Goal: Task Accomplishment & Management: Manage account settings

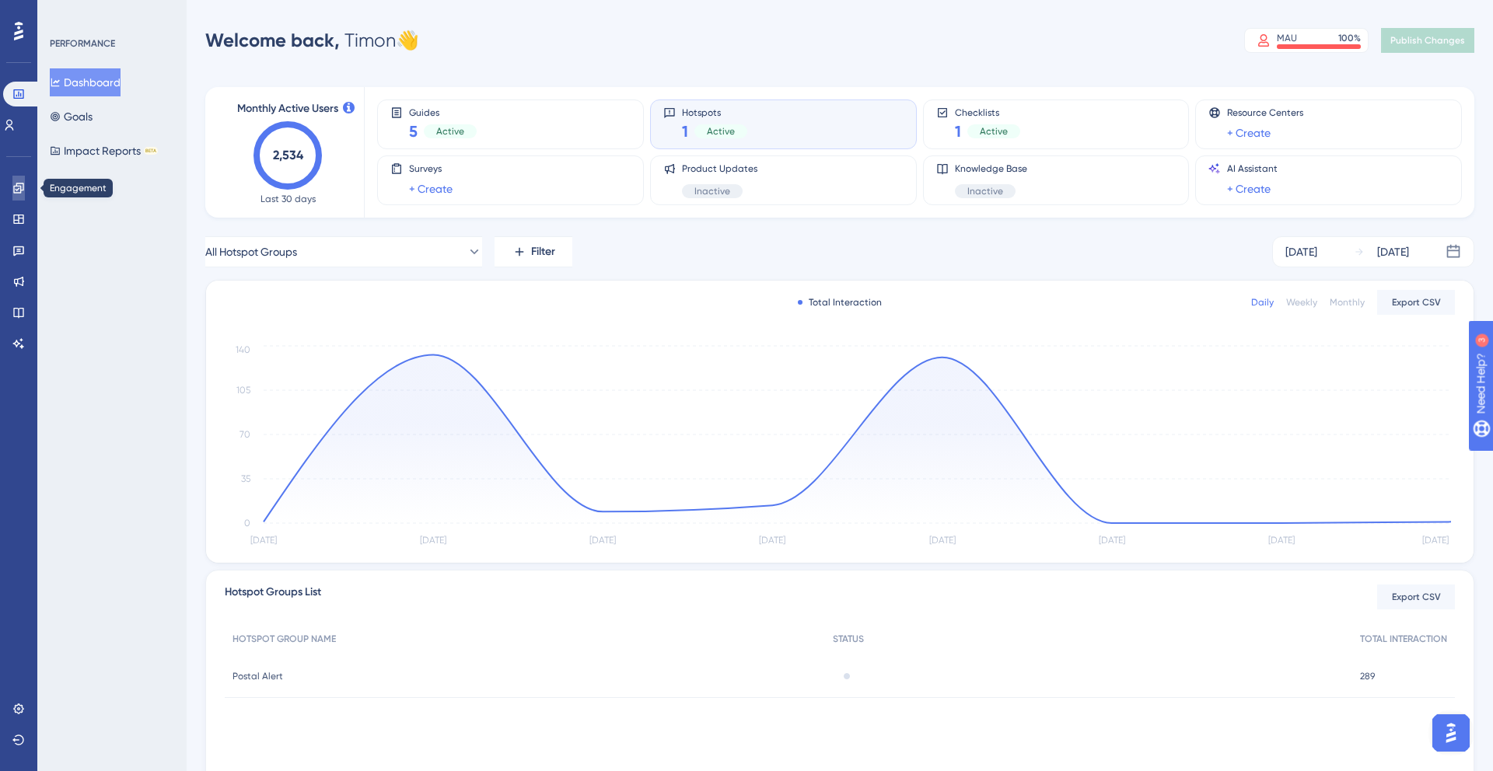
click at [13, 195] on link at bounding box center [18, 188] width 12 height 25
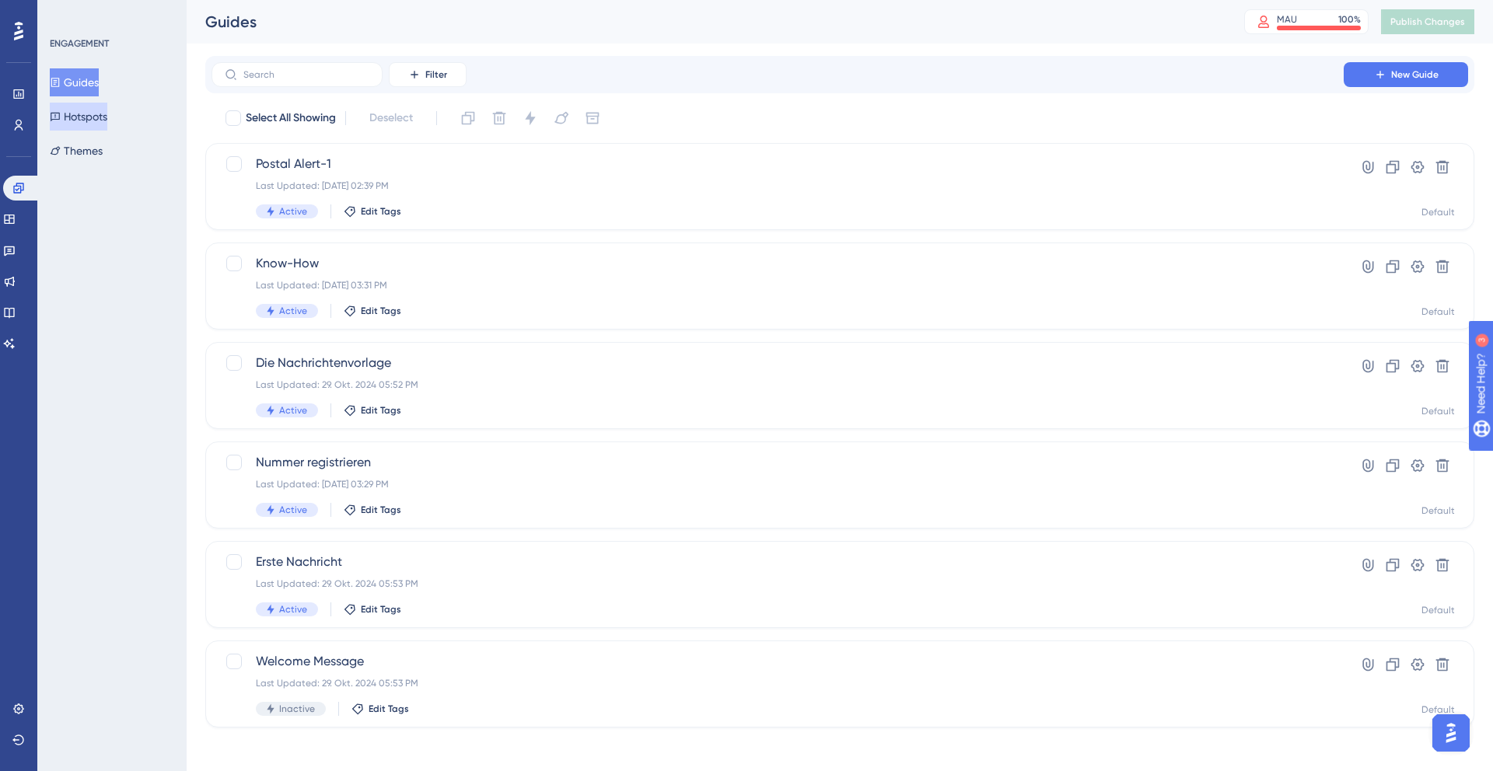
click at [88, 126] on button "Hotspots" at bounding box center [79, 117] width 58 height 28
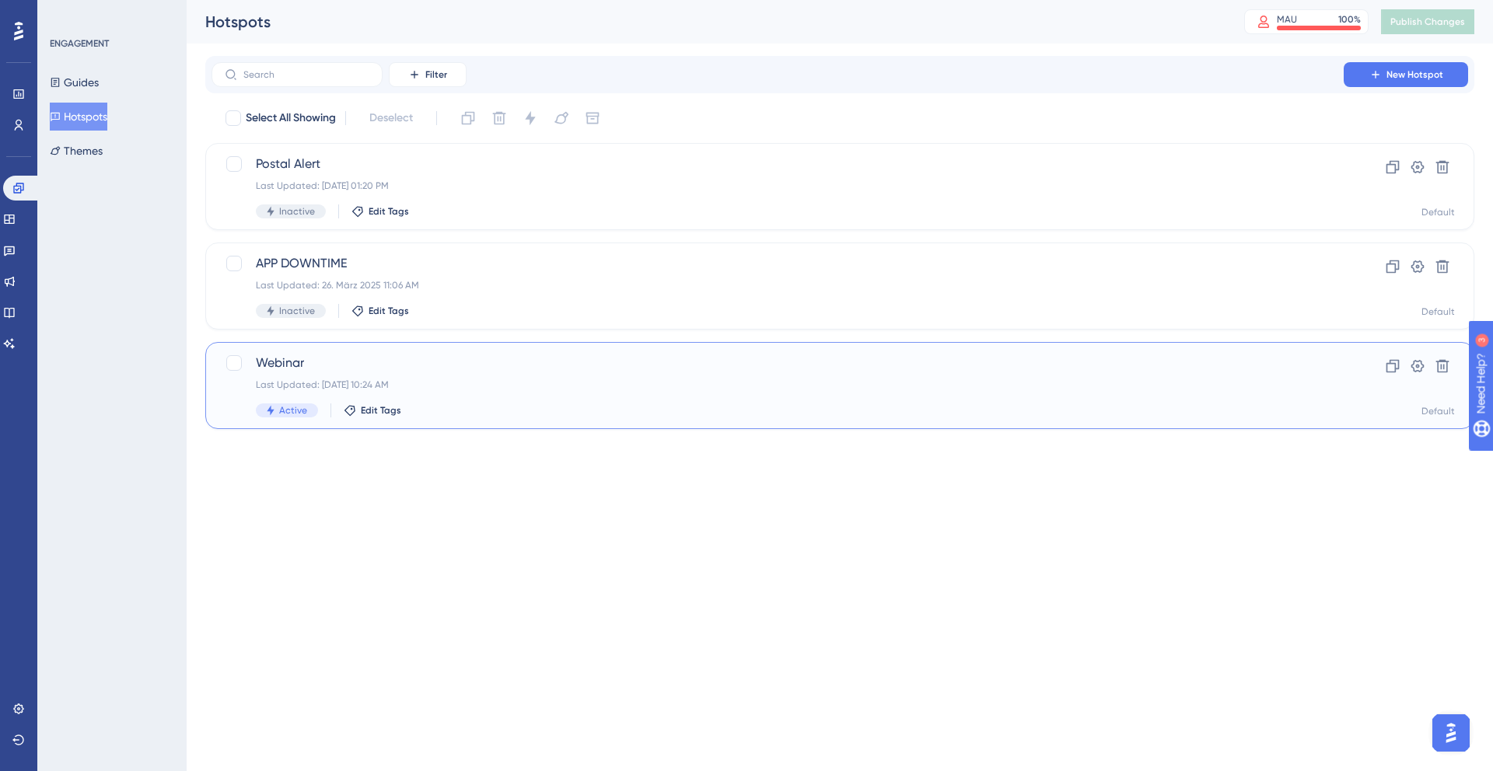
click at [436, 348] on div "Webinar Last Updated: [DATE] 10:24 AM Active Edit Tags Clone Settings Delete De…" at bounding box center [839, 385] width 1269 height 87
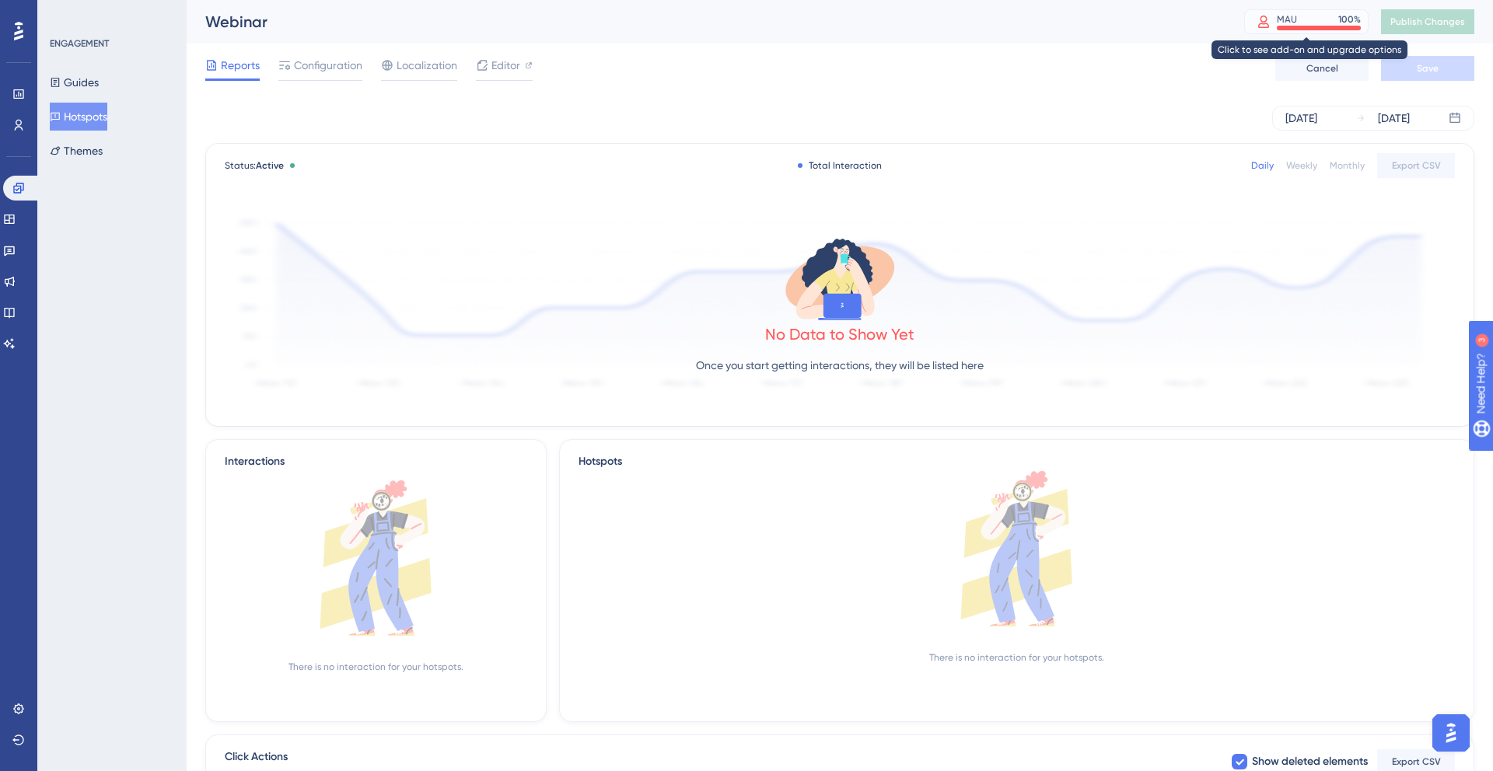
click at [1314, 22] on div "MAU 100 %" at bounding box center [1319, 19] width 84 height 12
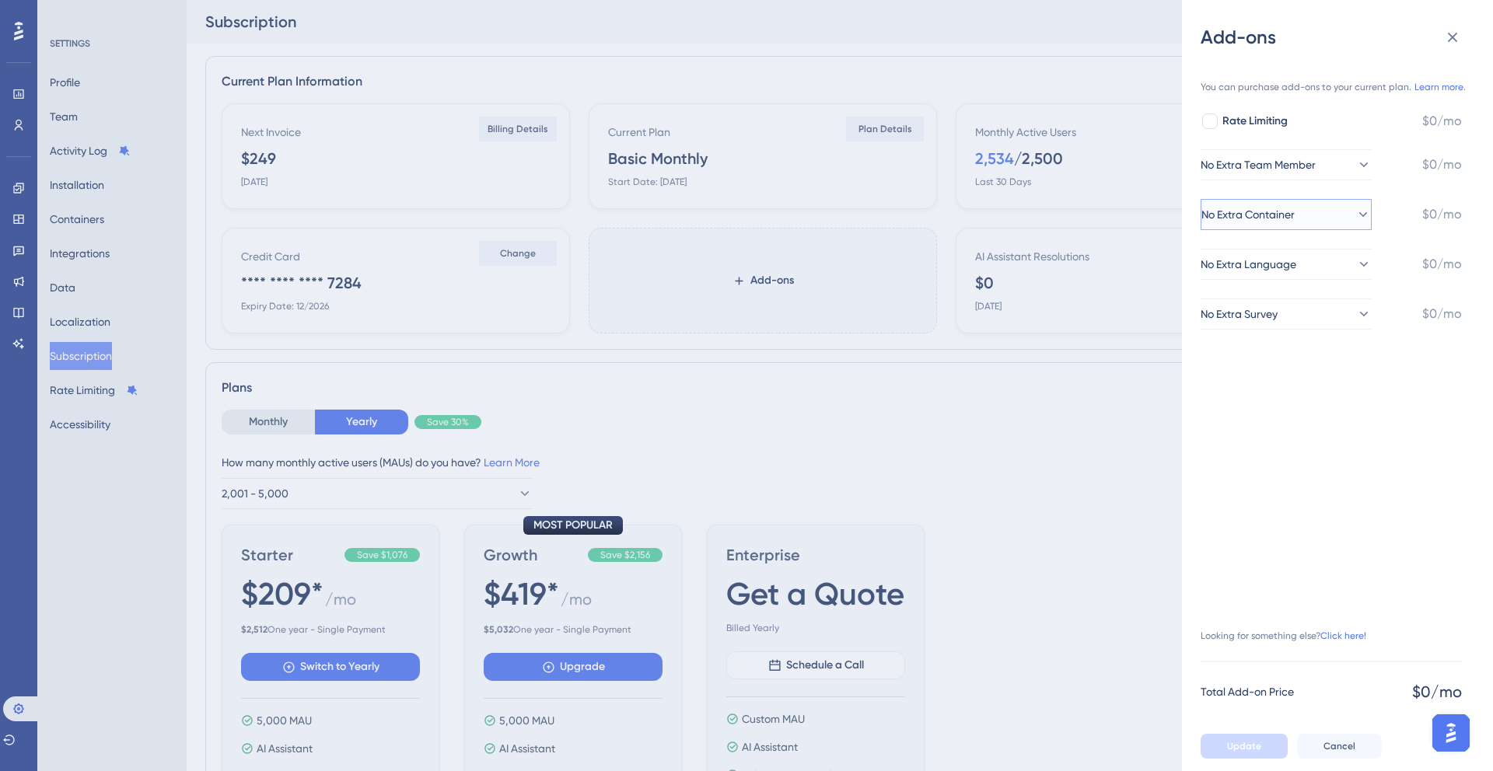
click at [1285, 220] on span "No Extra Container" at bounding box center [1247, 214] width 93 height 19
click at [1286, 218] on span "No Extra Container" at bounding box center [1260, 214] width 93 height 19
click at [1275, 174] on button "No Extra Team Member" at bounding box center [1286, 164] width 171 height 31
click at [1268, 171] on span "No Extra Team Member" at bounding box center [1271, 165] width 115 height 19
click at [1208, 118] on div at bounding box center [1210, 122] width 16 height 16
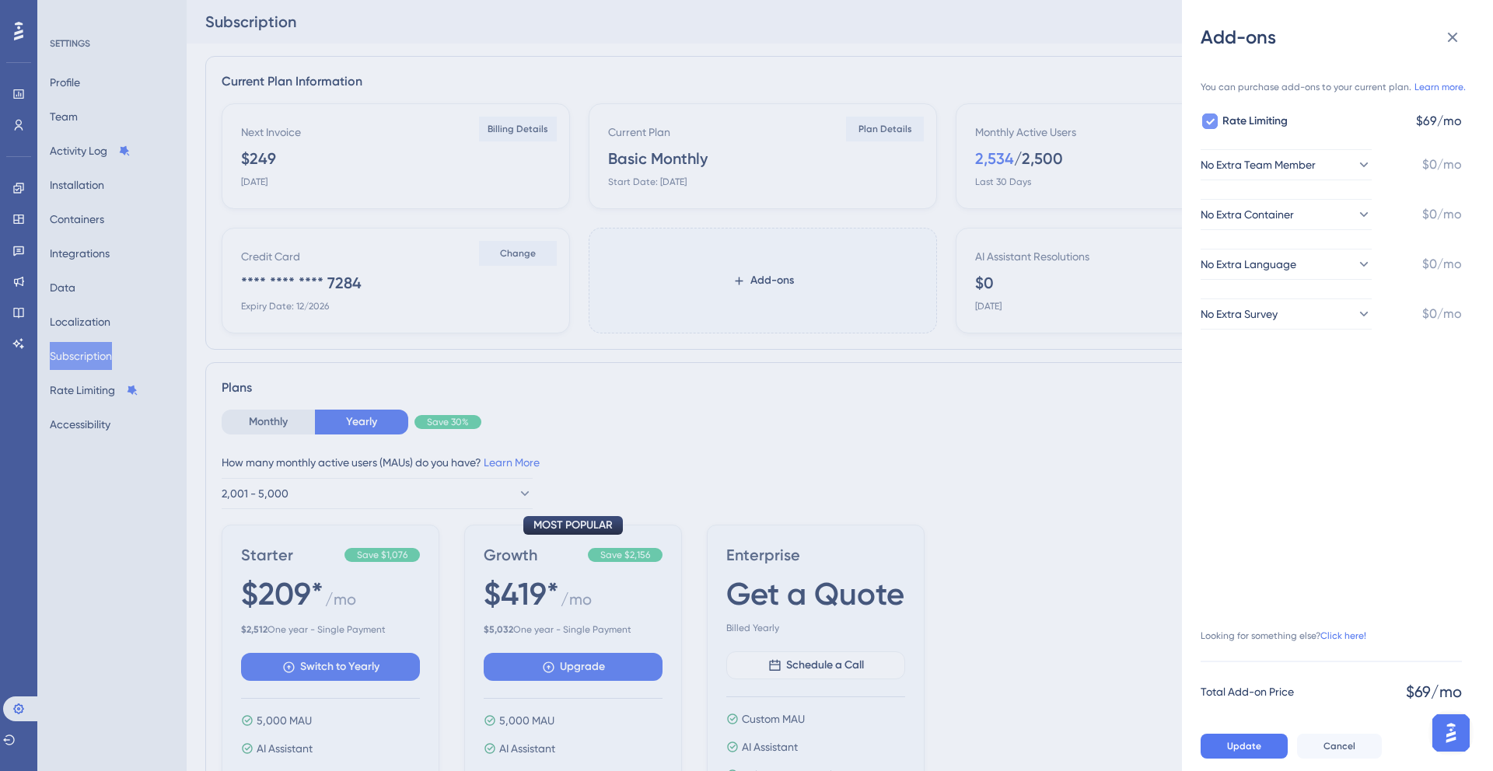
click at [1208, 117] on icon at bounding box center [1209, 121] width 9 height 12
checkbox input "false"
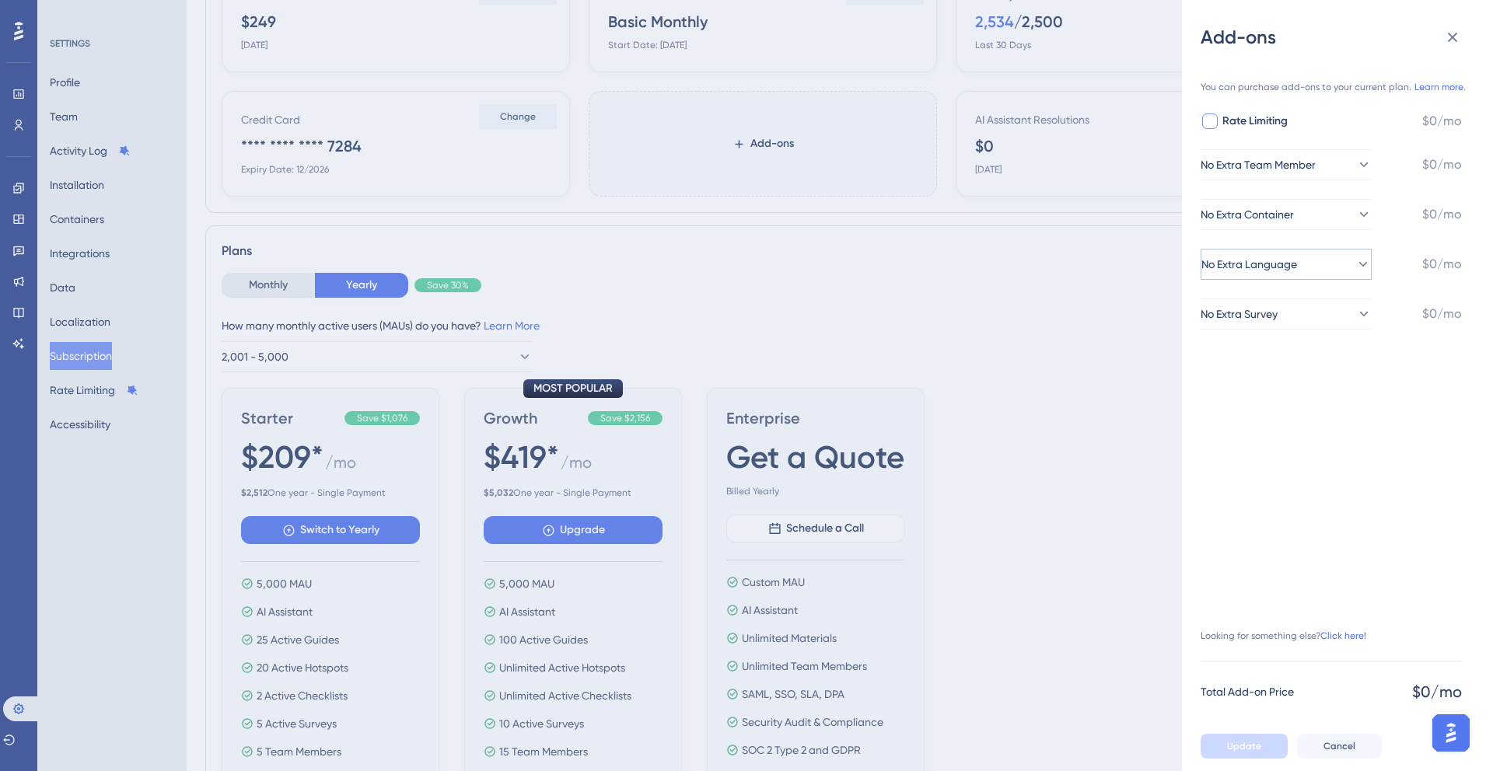
scroll to position [425, 0]
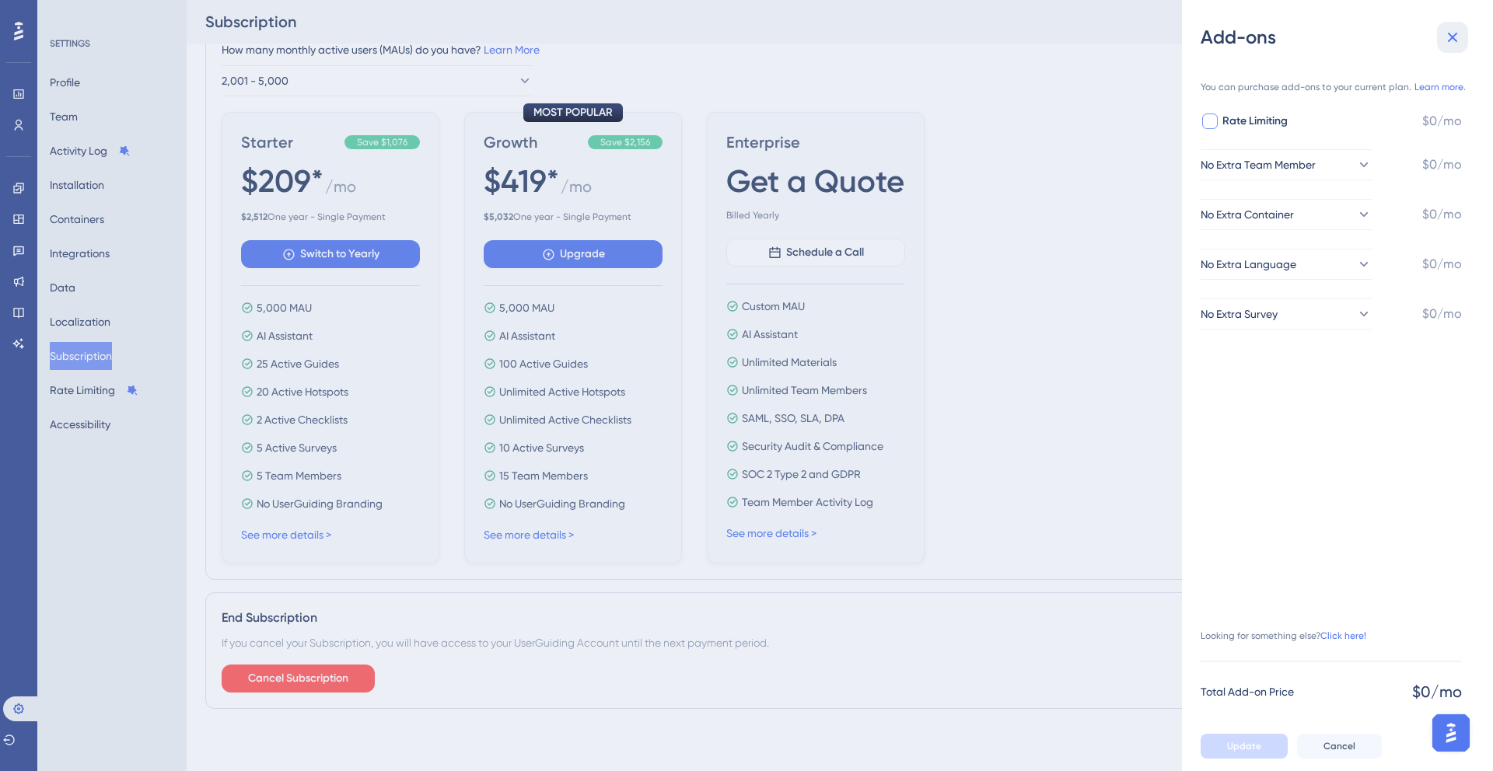
click at [1452, 35] on icon at bounding box center [1452, 37] width 19 height 19
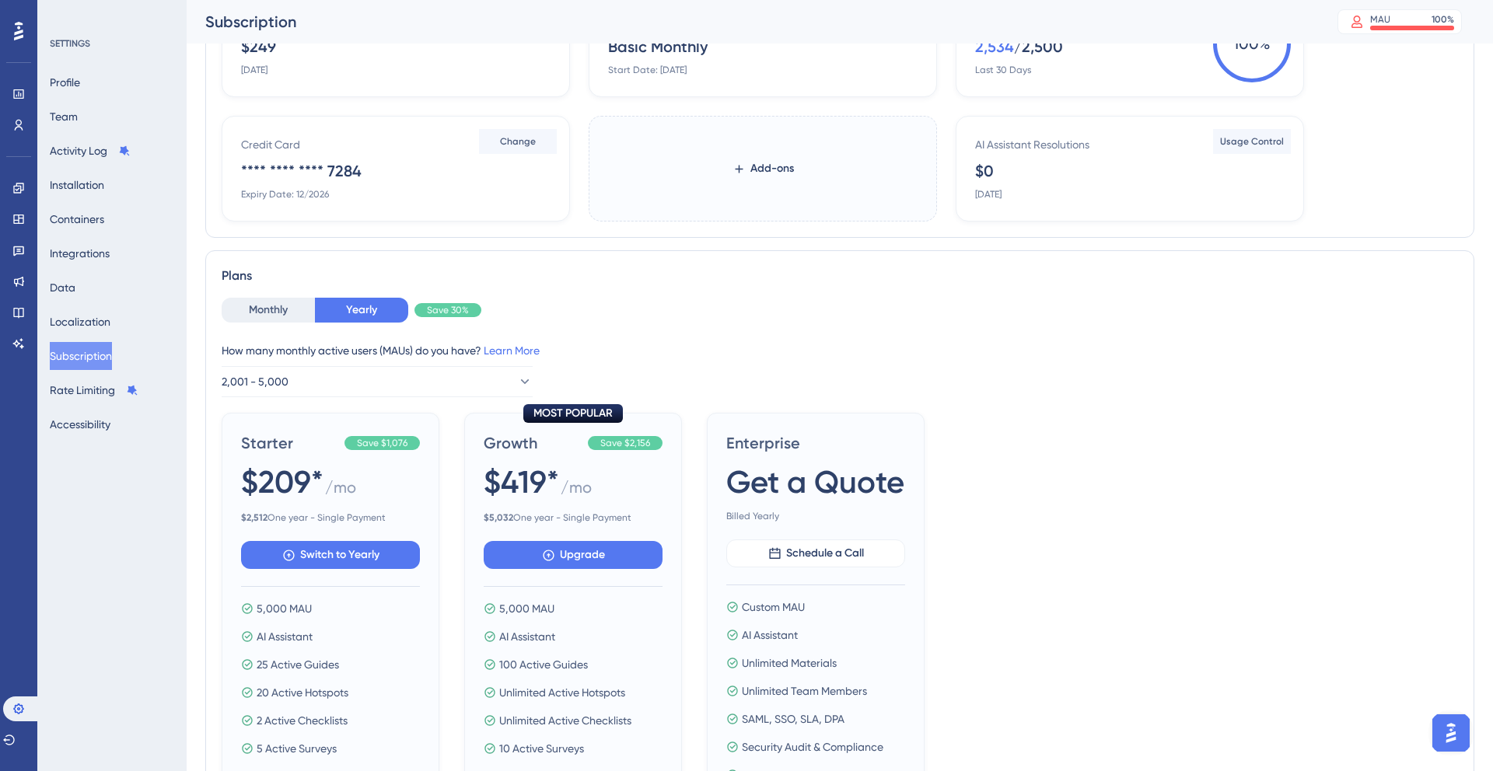
scroll to position [7, 0]
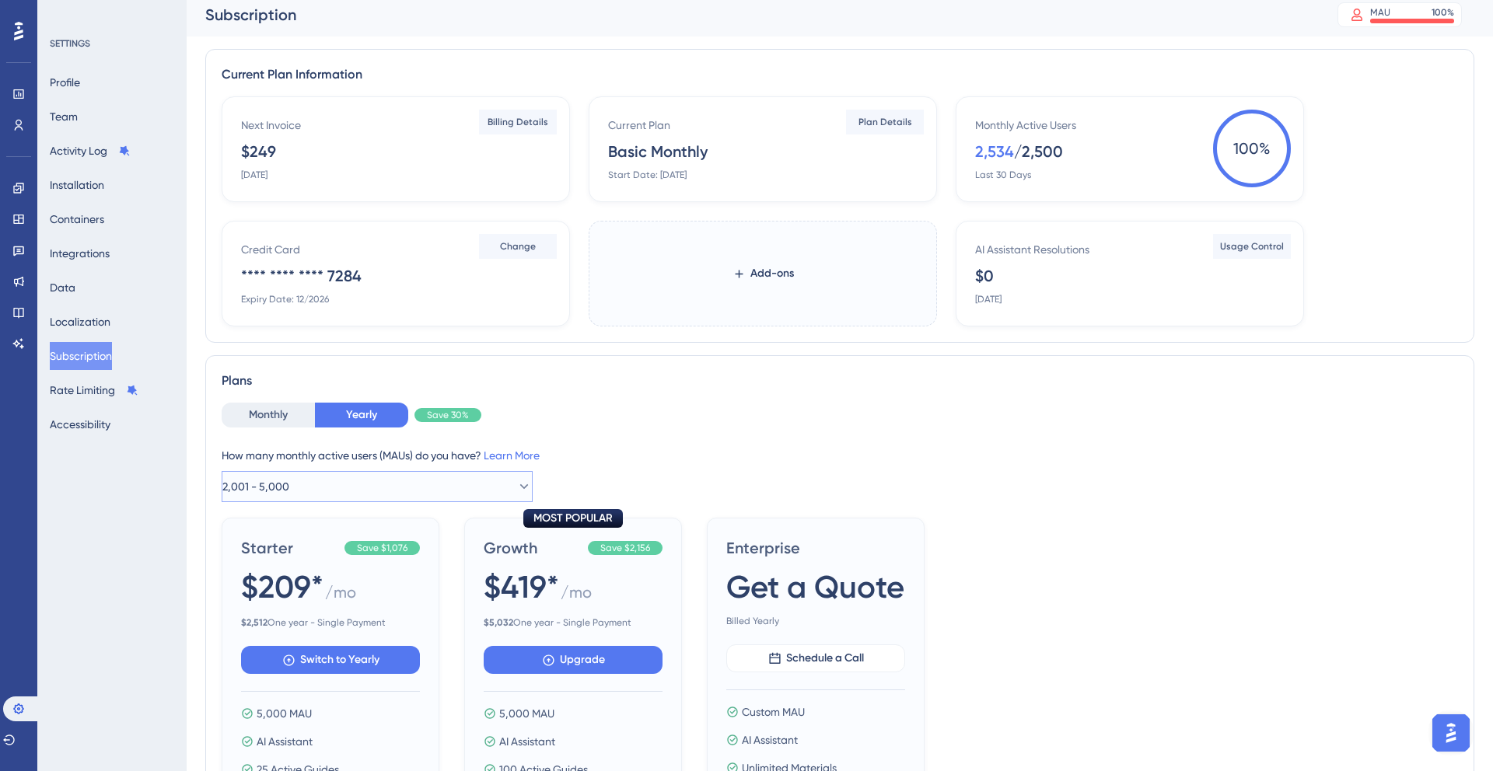
click at [274, 490] on span "2,001 - 5,000" at bounding box center [255, 486] width 67 height 19
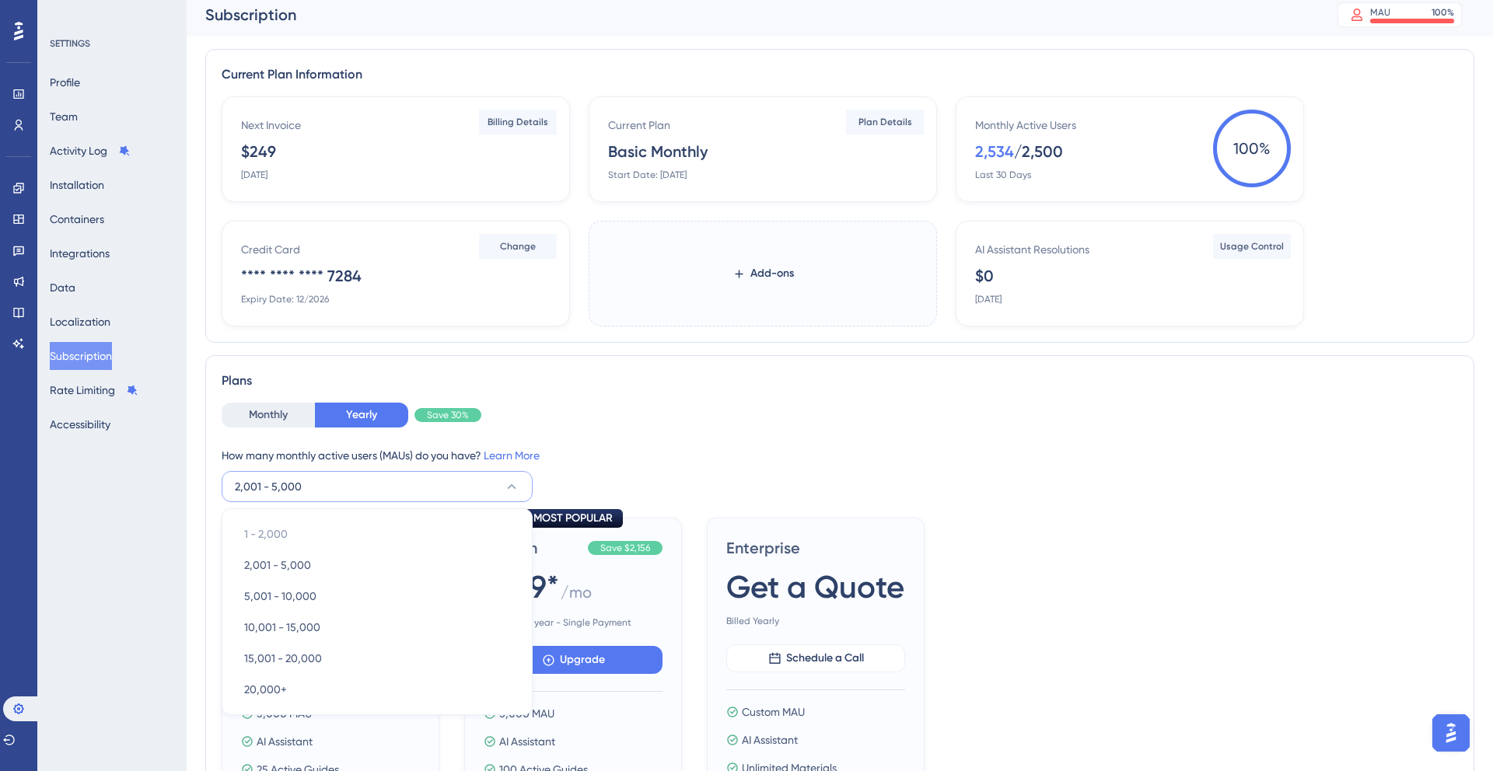
scroll to position [233, 0]
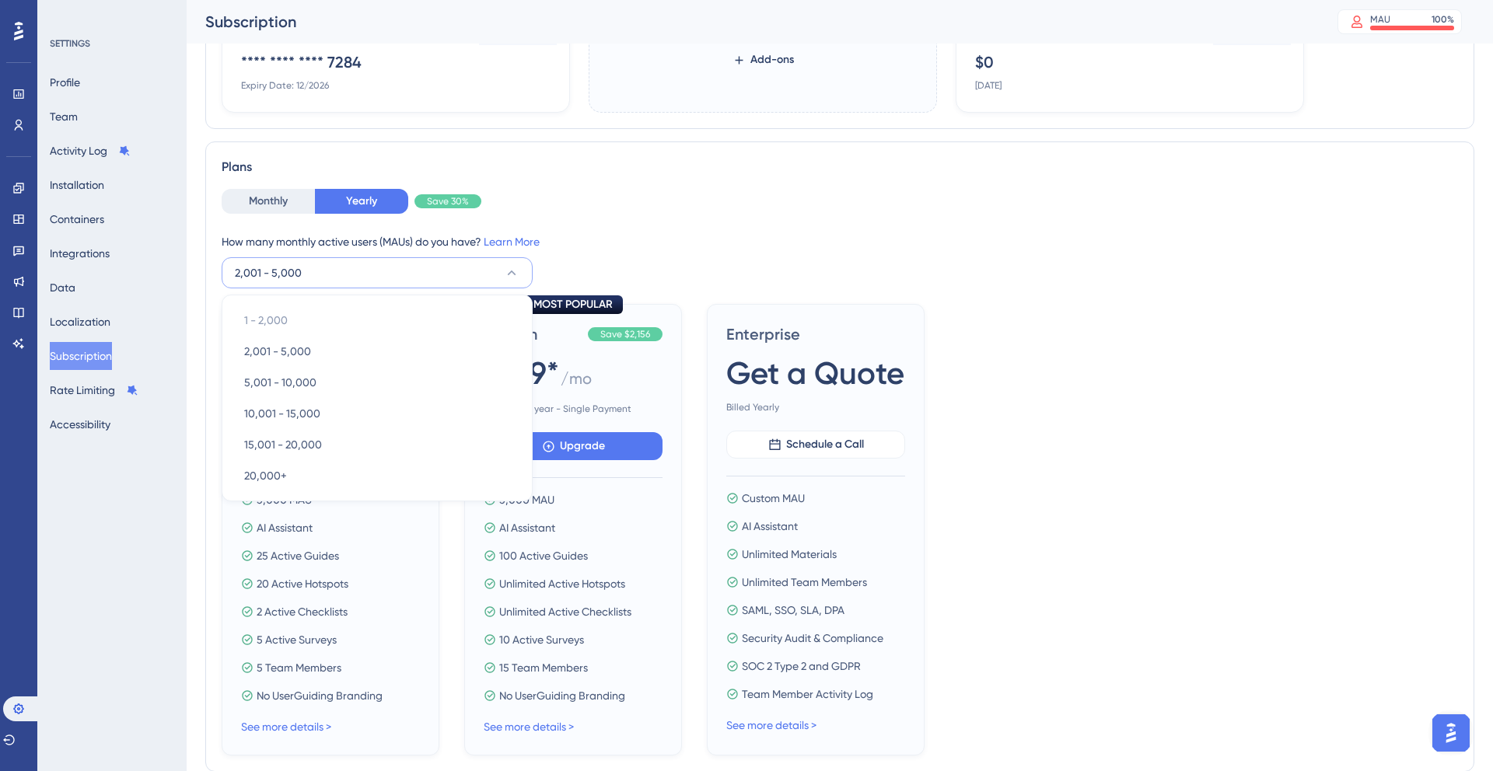
click at [657, 253] on div "How many monthly active users ([PERSON_NAME]) do you have? Learn More 2,001 - 5…" at bounding box center [840, 261] width 1236 height 56
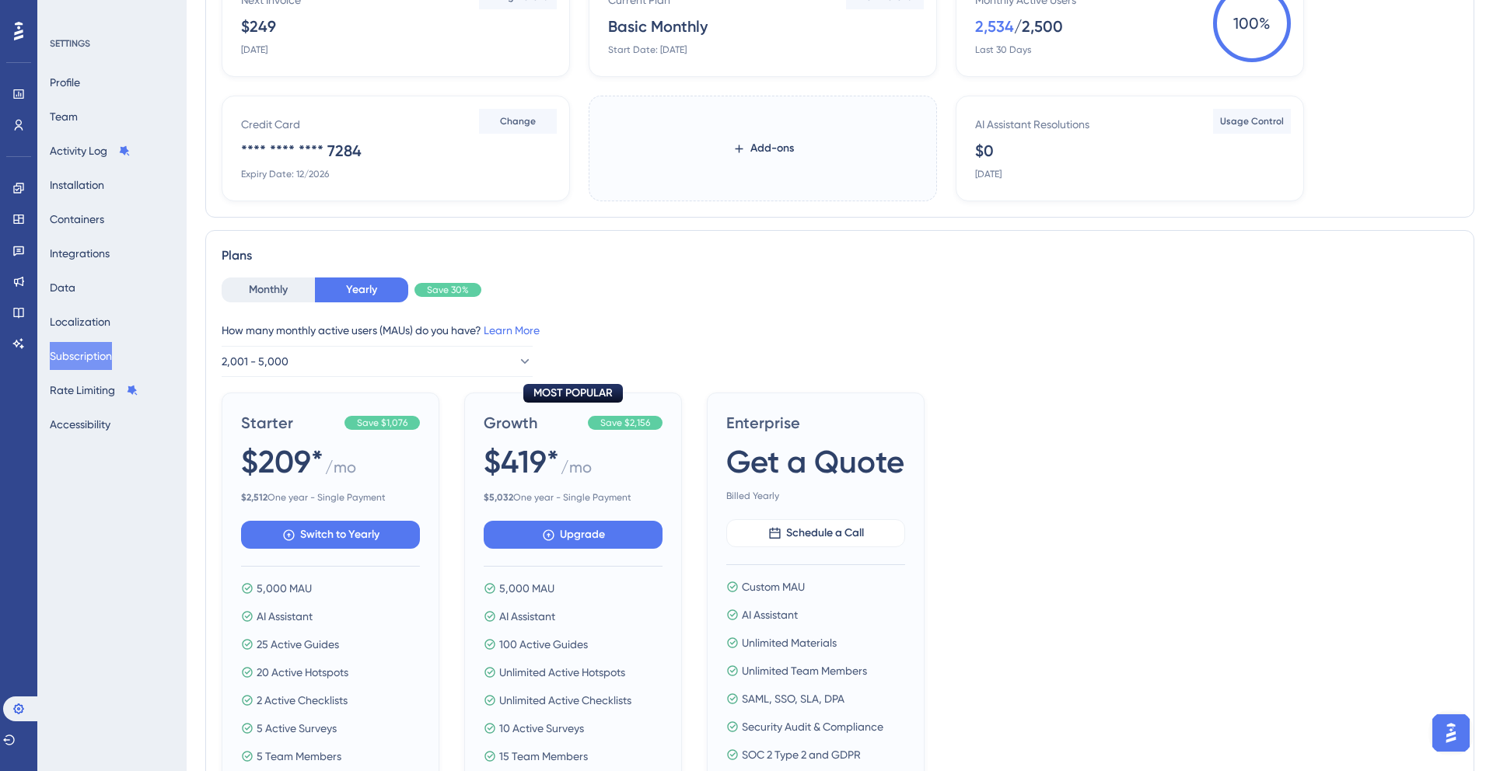
scroll to position [0, 0]
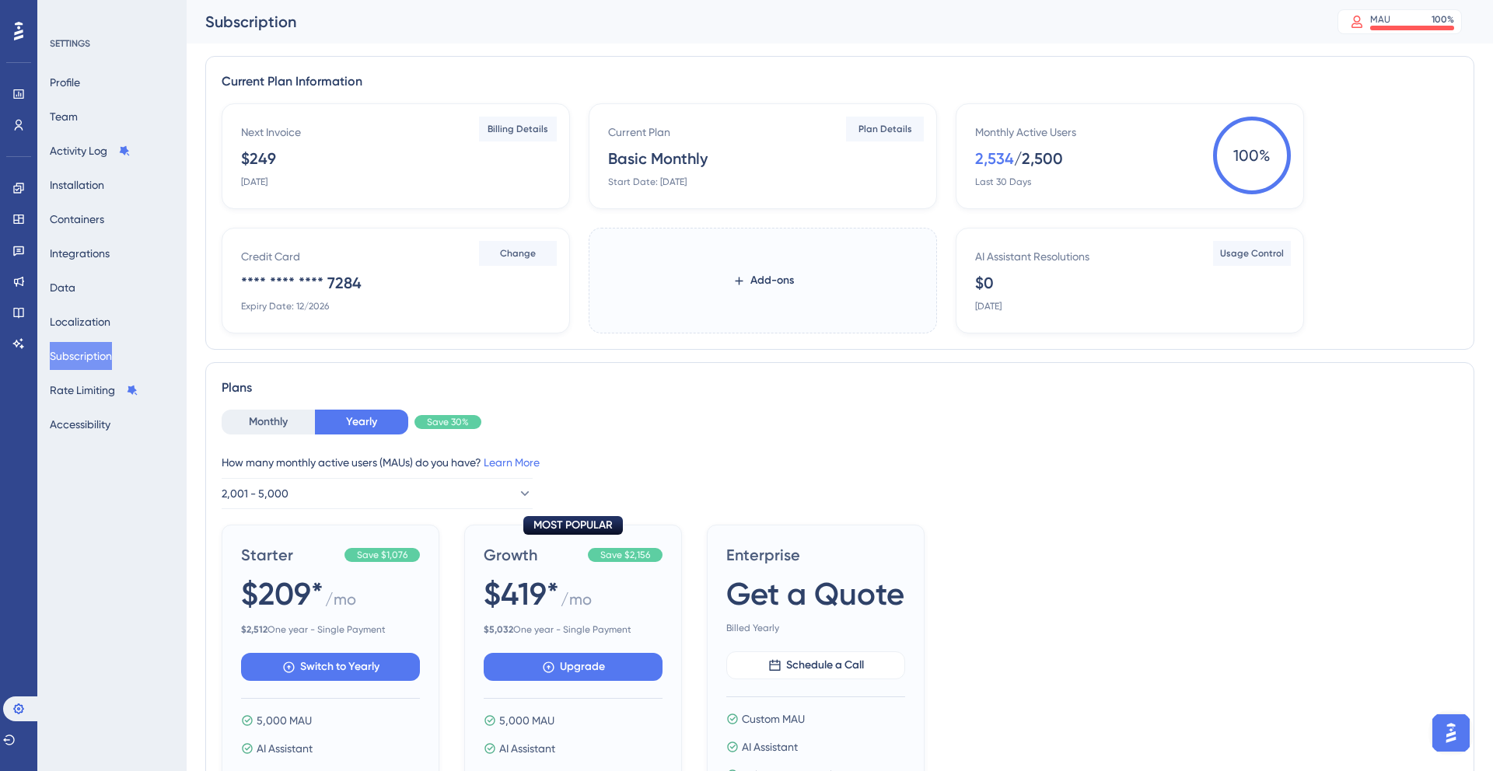
click at [1039, 131] on div "Monthly Active Users" at bounding box center [1025, 132] width 101 height 19
click at [316, 498] on button "2,001 - 5,000" at bounding box center [377, 493] width 311 height 31
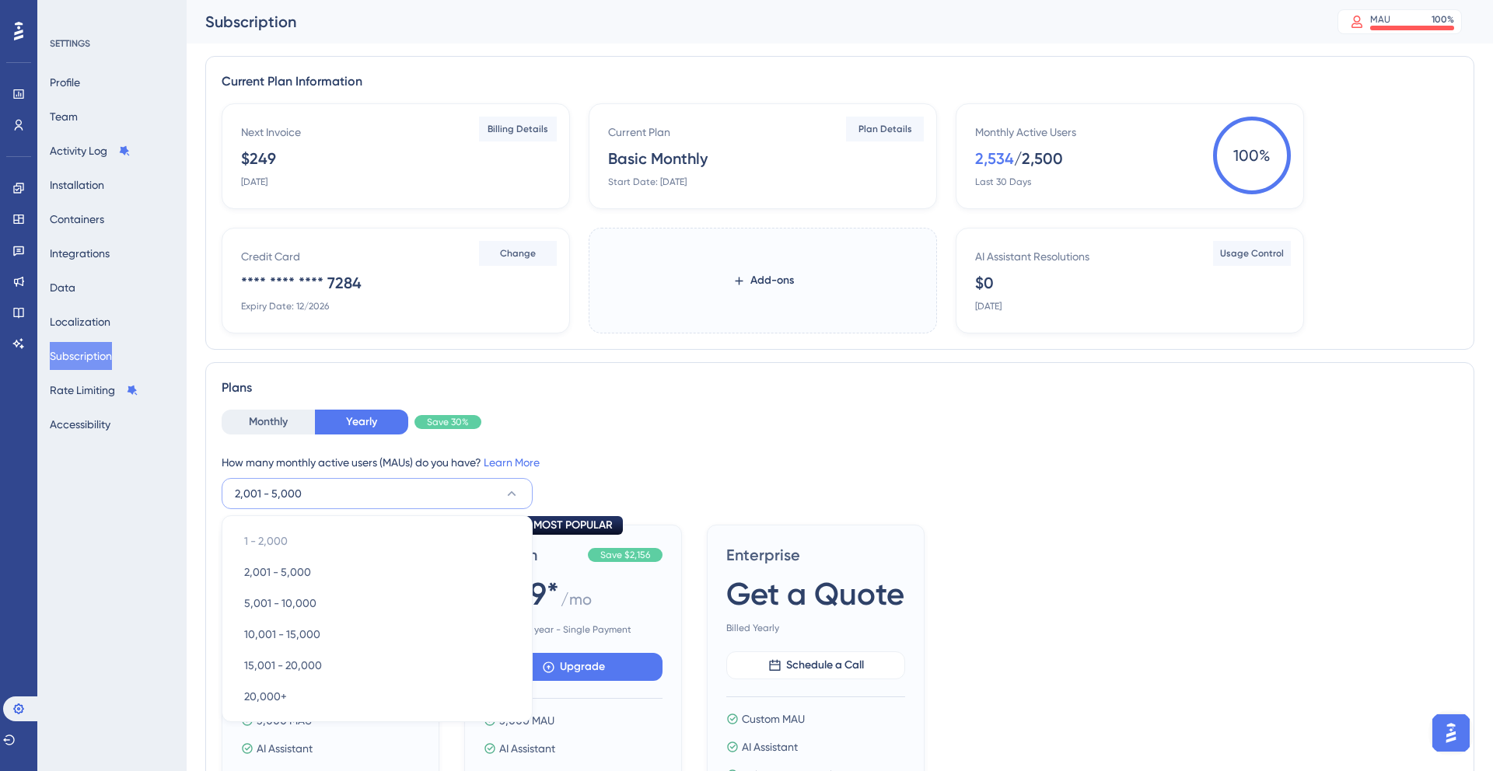
scroll to position [233, 0]
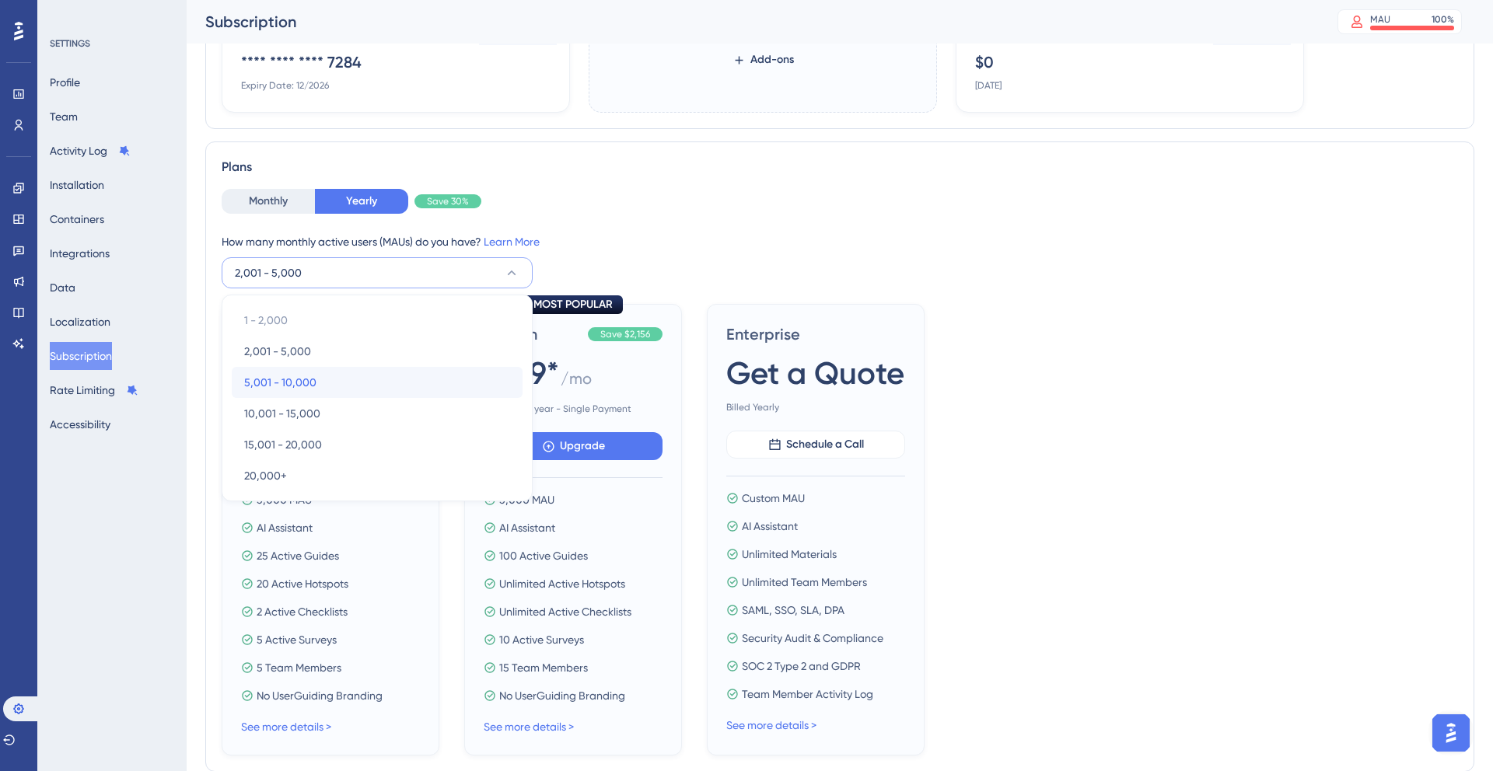
click at [318, 383] on div "5,001 - 10,000 5,001 - 10,000" at bounding box center [377, 382] width 266 height 31
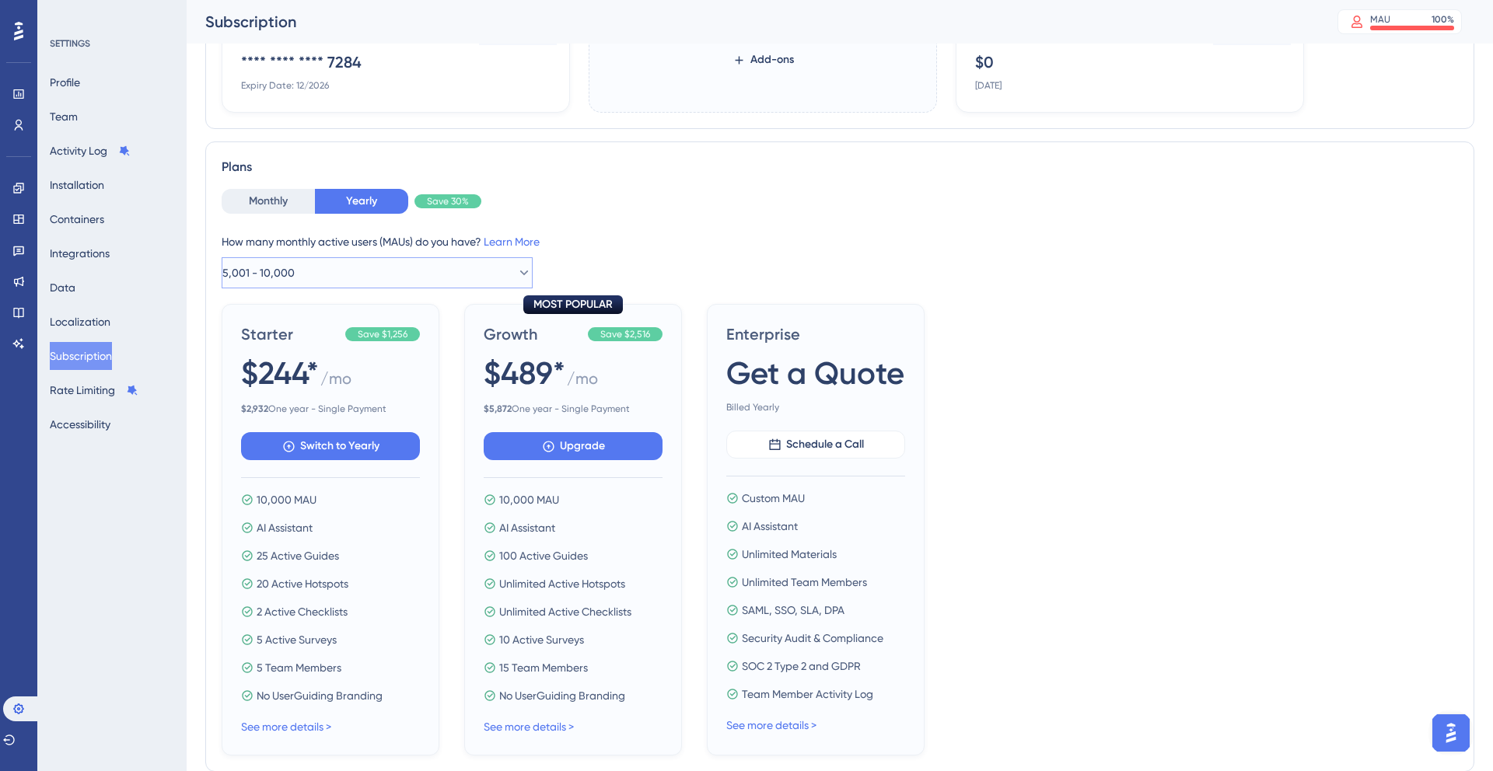
click at [442, 263] on button "5,001 - 10,000" at bounding box center [377, 272] width 311 height 31
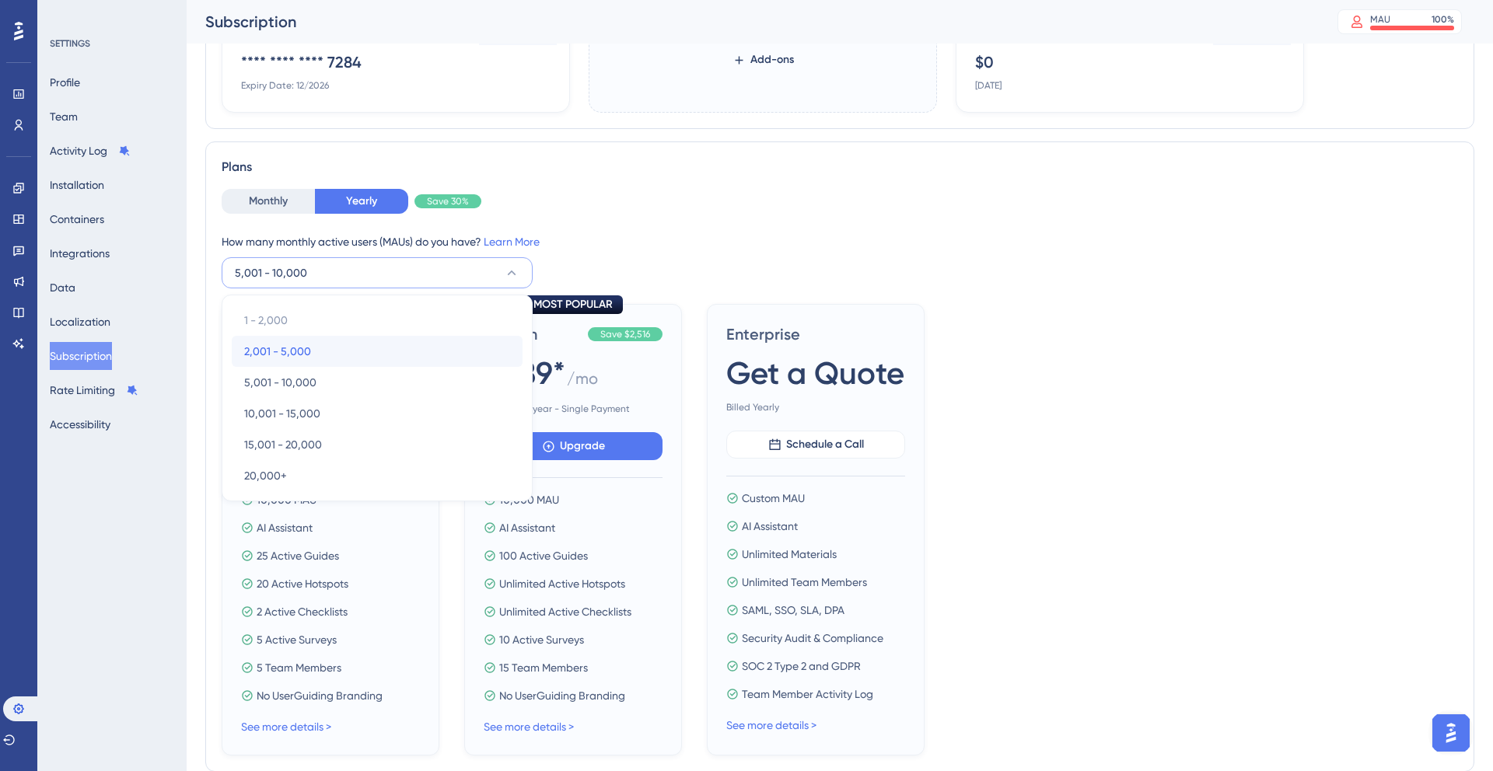
click at [264, 353] on span "2,001 - 5,000" at bounding box center [277, 351] width 67 height 19
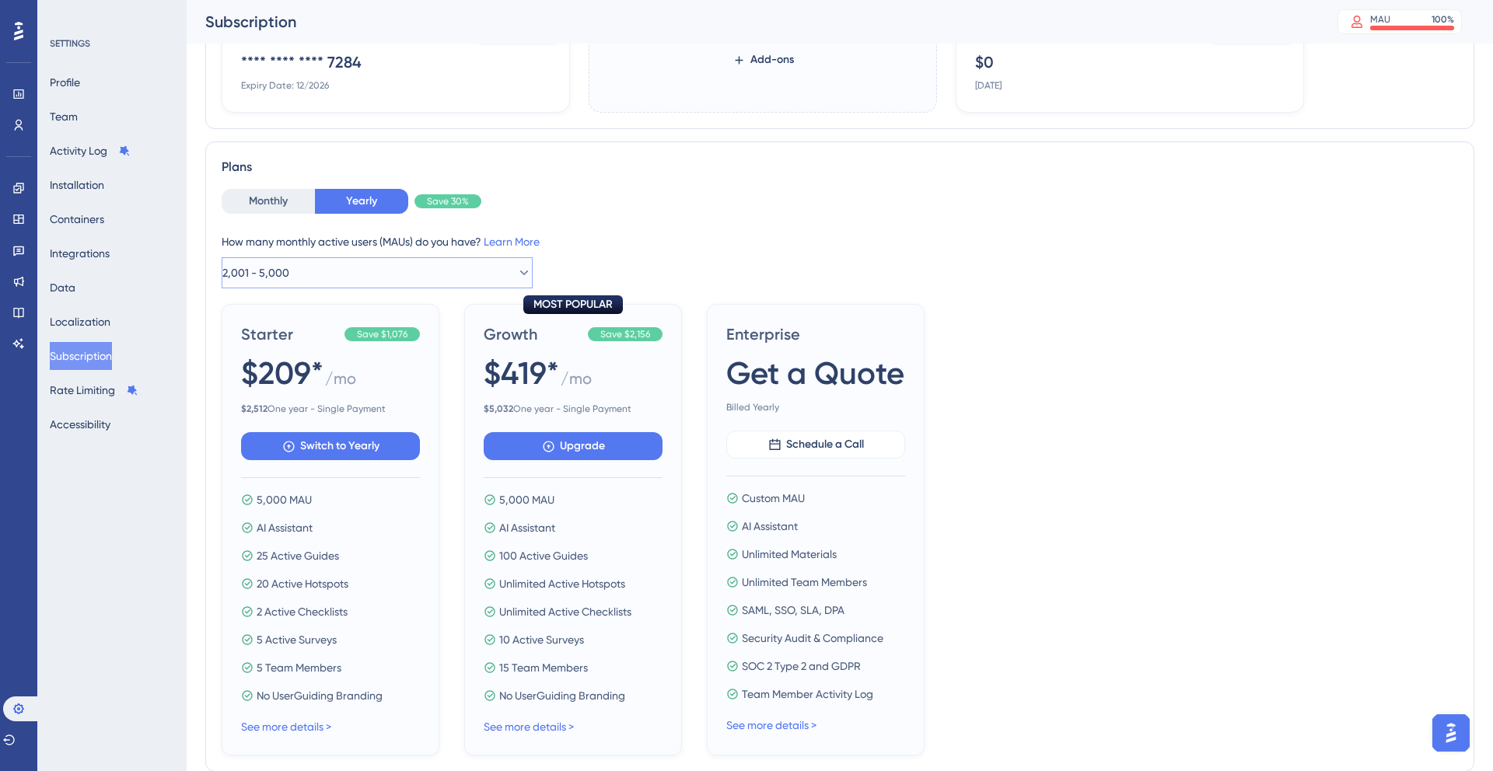
click at [347, 271] on button "2,001 - 5,000" at bounding box center [377, 272] width 311 height 31
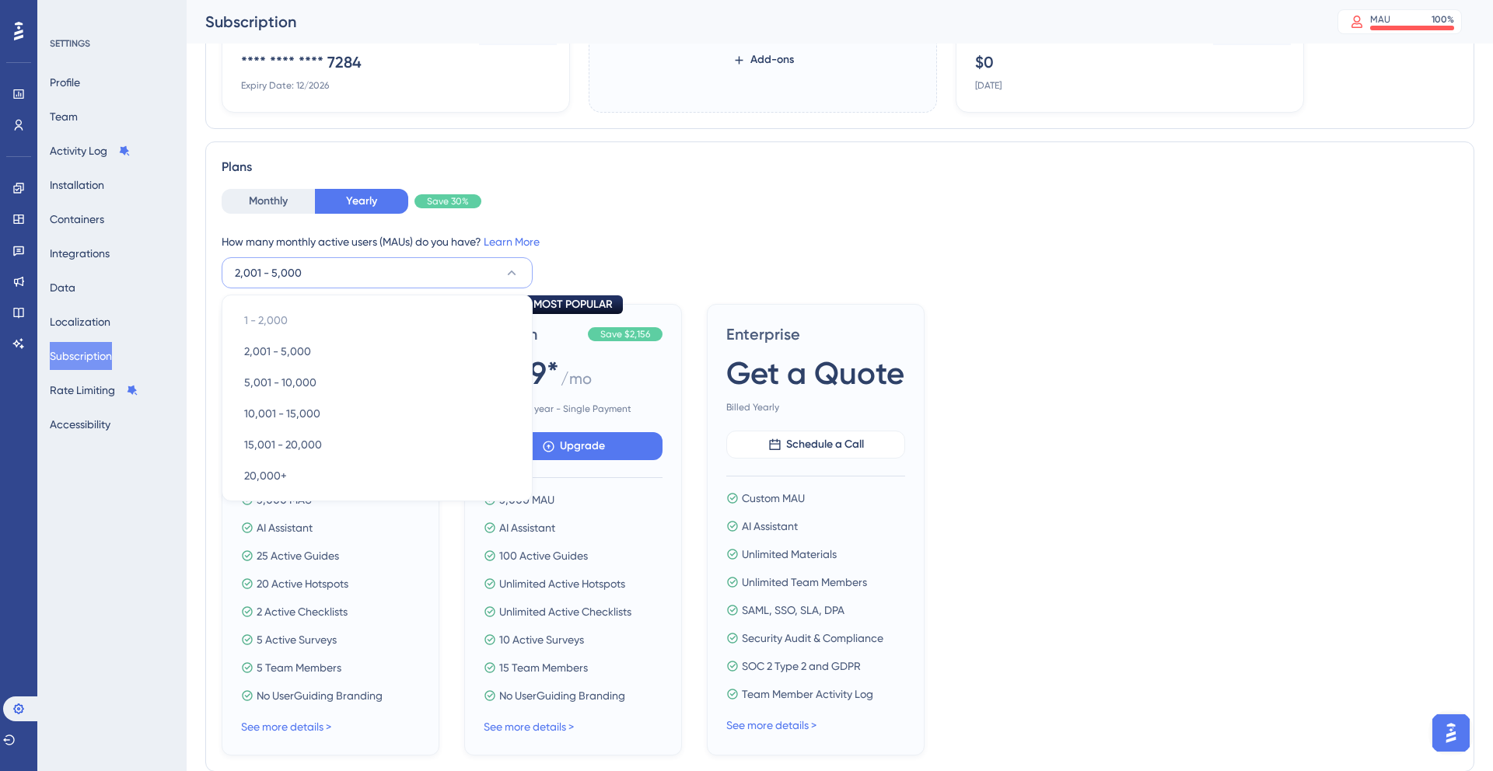
click at [659, 220] on div "Monthly Yearly Save 30% How many monthly active users ([PERSON_NAME]) do you ha…" at bounding box center [840, 239] width 1236 height 100
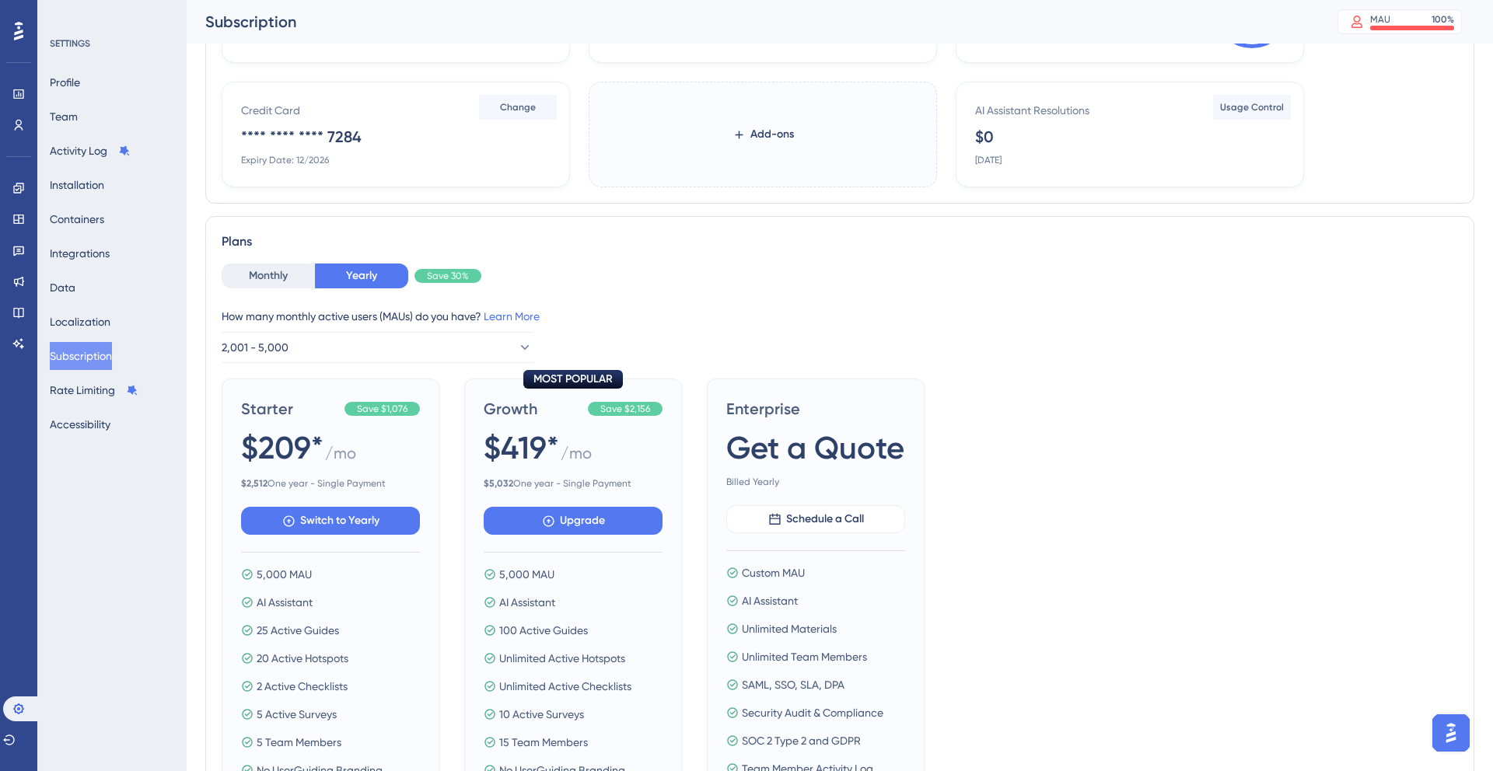
scroll to position [0, 0]
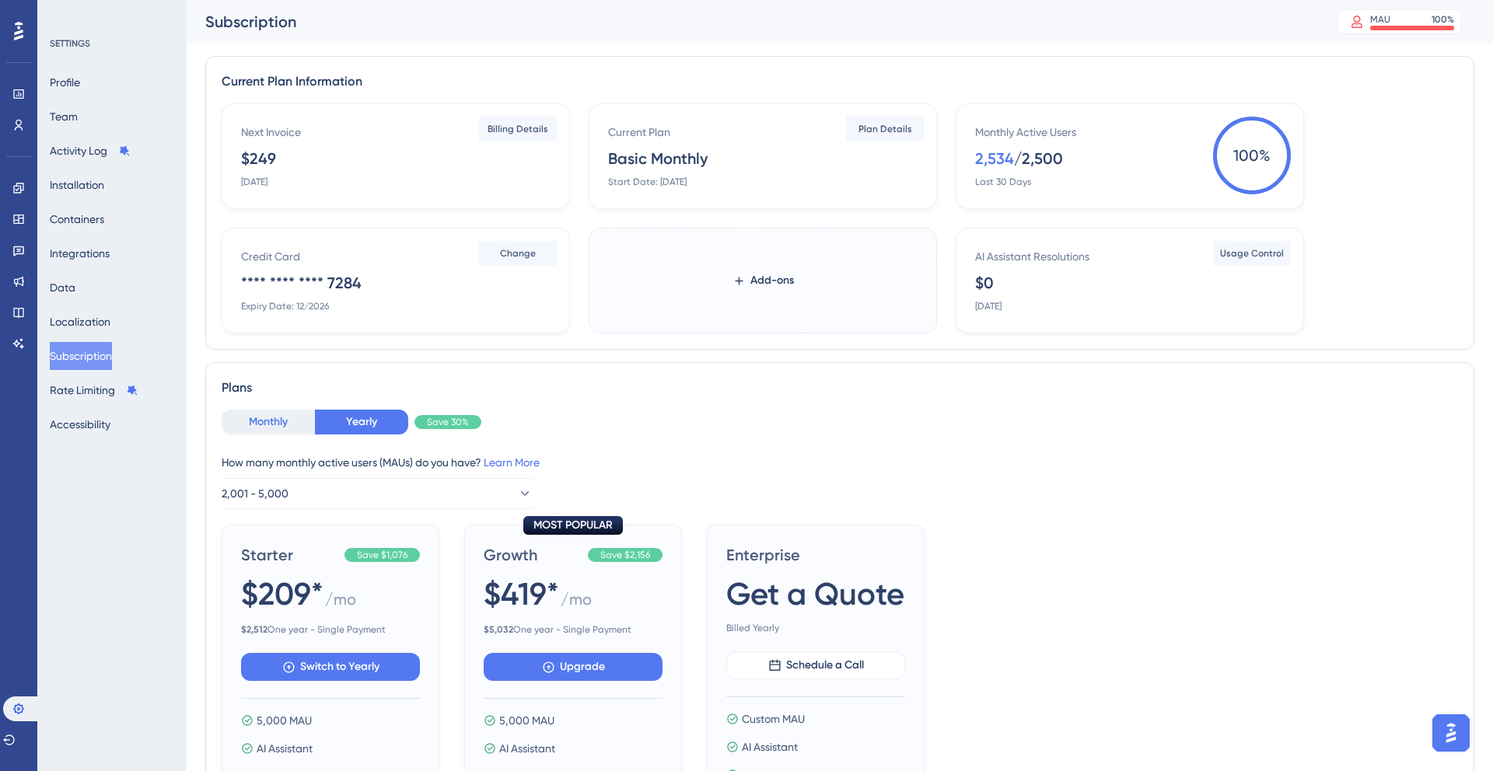
click at [278, 425] on button "Monthly" at bounding box center [268, 422] width 93 height 25
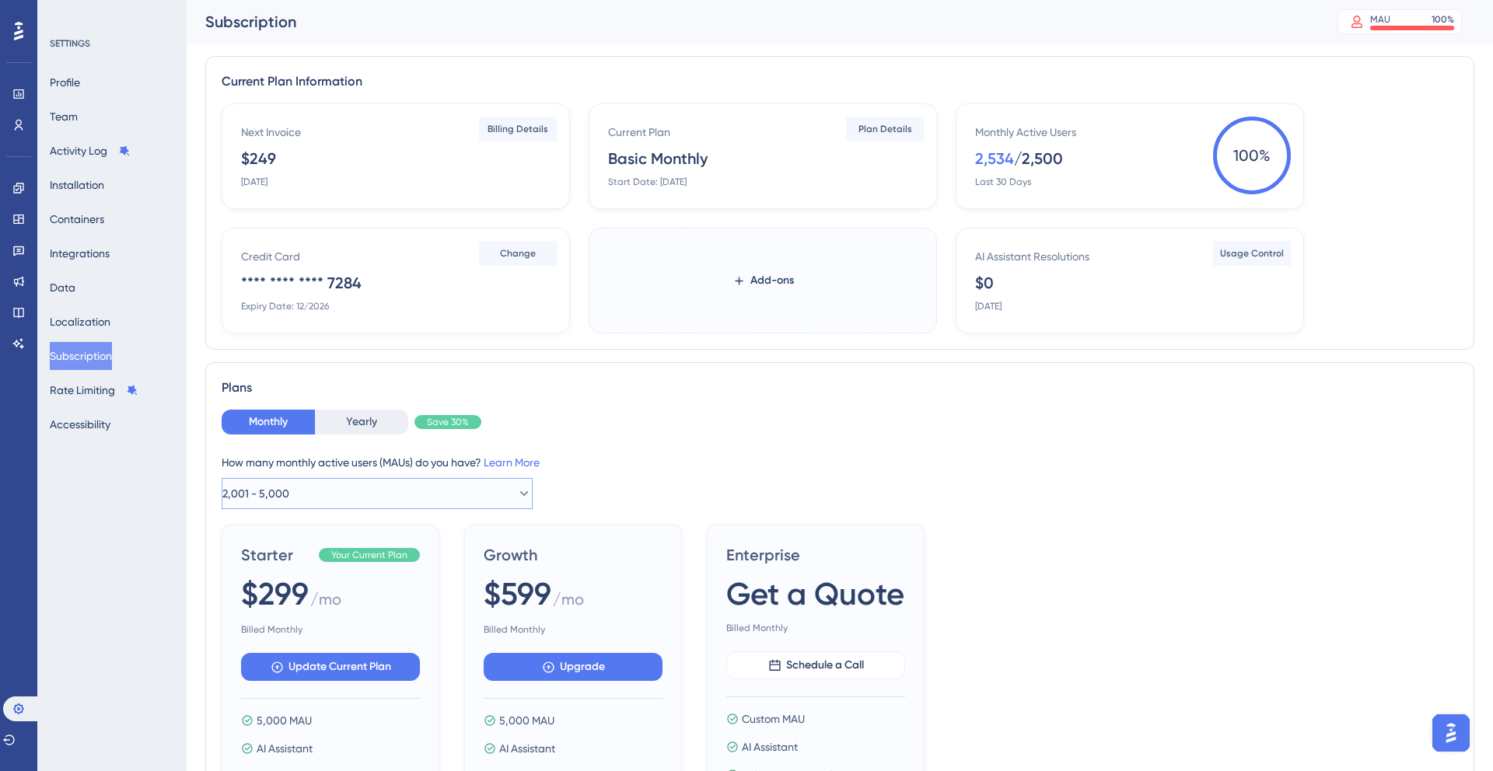
click at [337, 480] on button "2,001 - 5,000" at bounding box center [377, 493] width 311 height 31
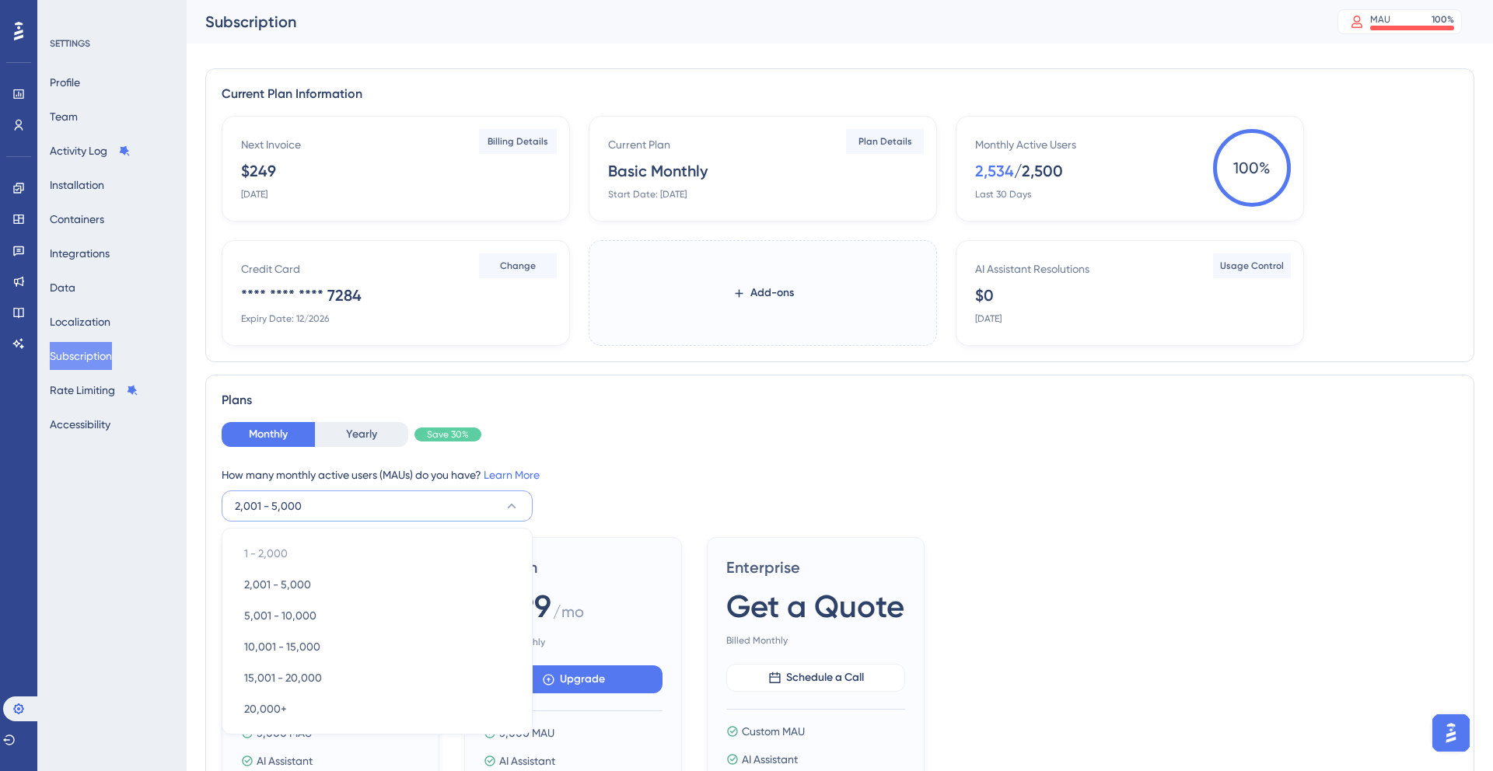
scroll to position [233, 0]
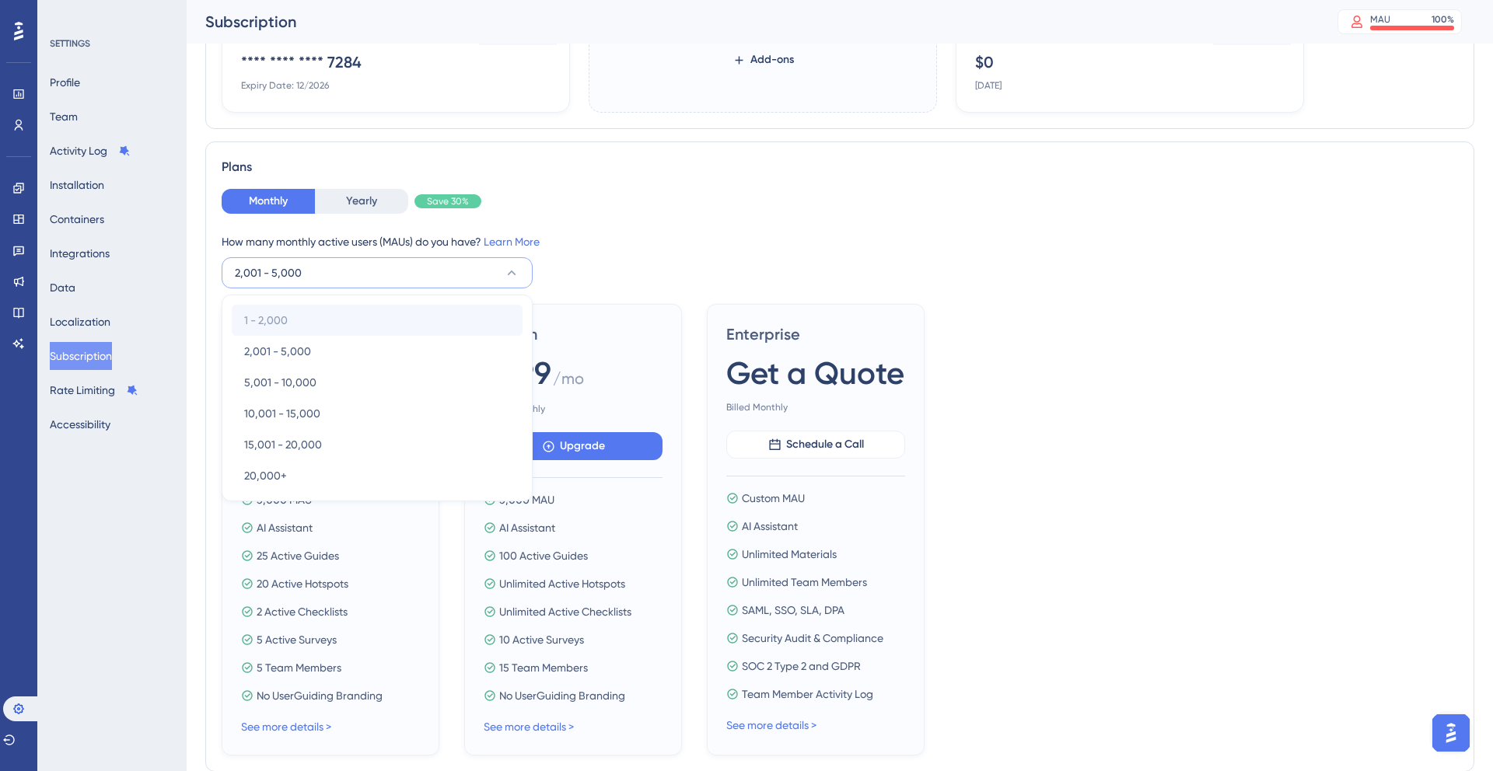
click at [320, 326] on div "1 - 2,000 1 - 2,000" at bounding box center [377, 320] width 266 height 31
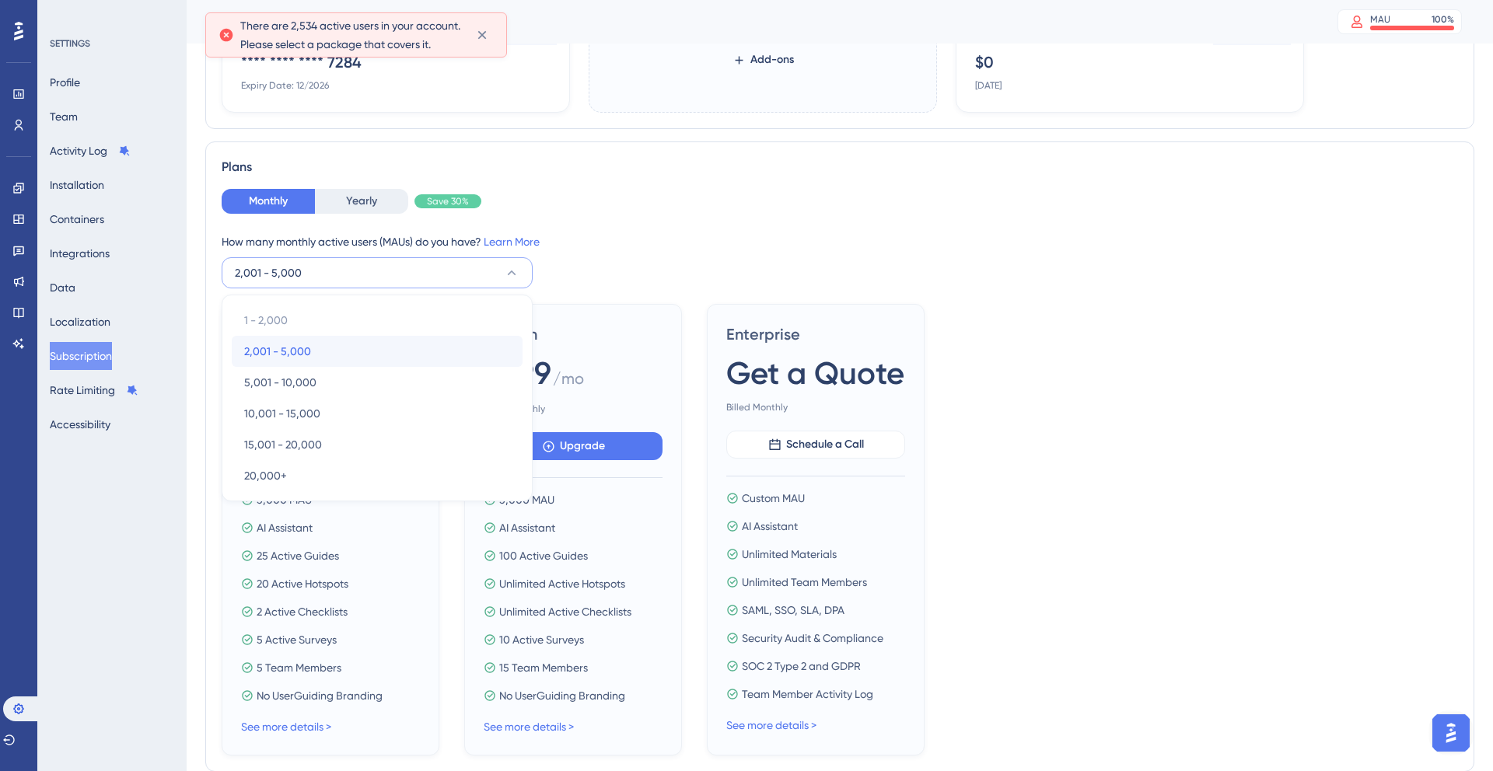
click at [397, 349] on div "2,001 - 5,000 2,001 - 5,000" at bounding box center [377, 351] width 266 height 31
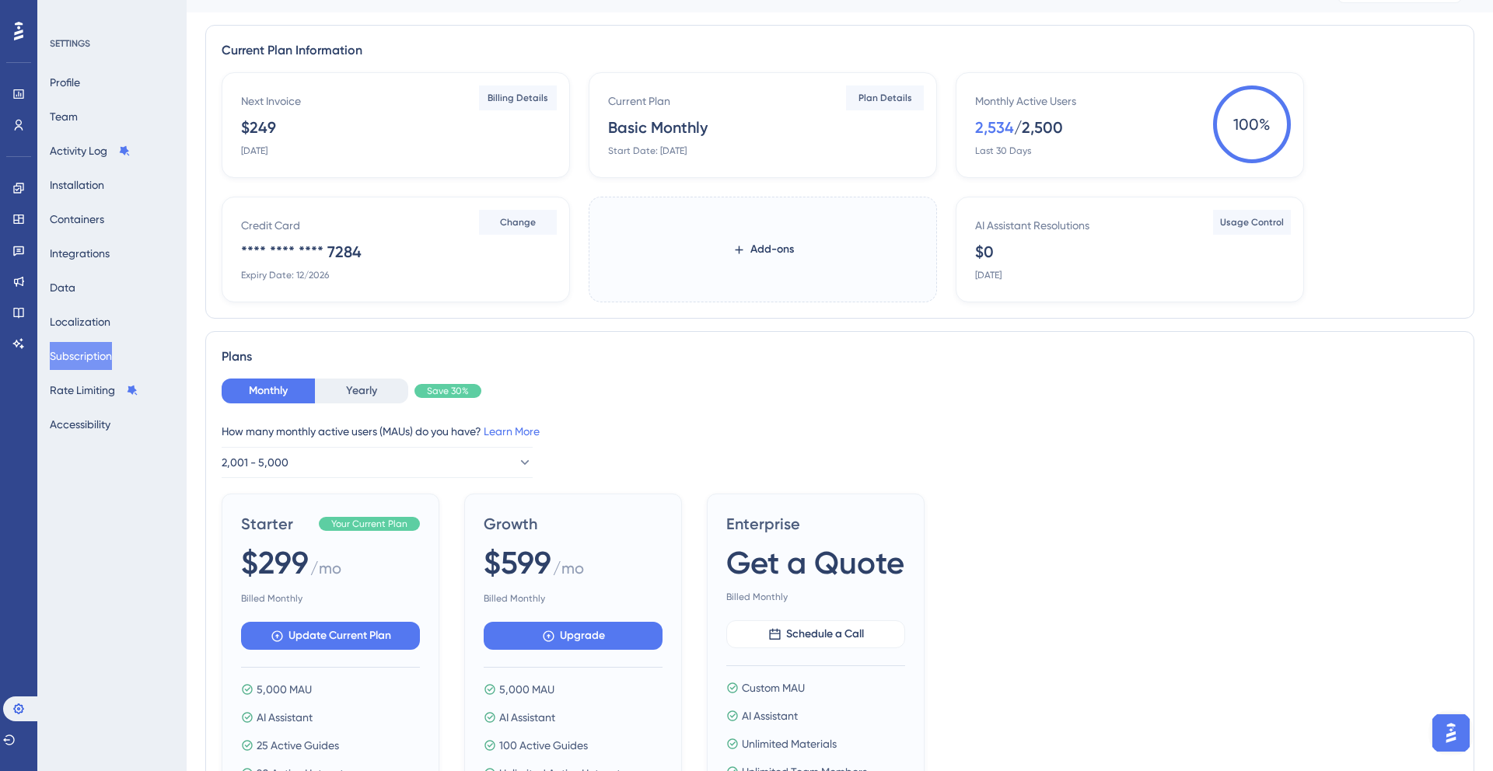
scroll to position [30, 0]
click at [1009, 124] on div "2,534" at bounding box center [994, 128] width 39 height 22
click at [12, 183] on link at bounding box center [18, 188] width 12 height 25
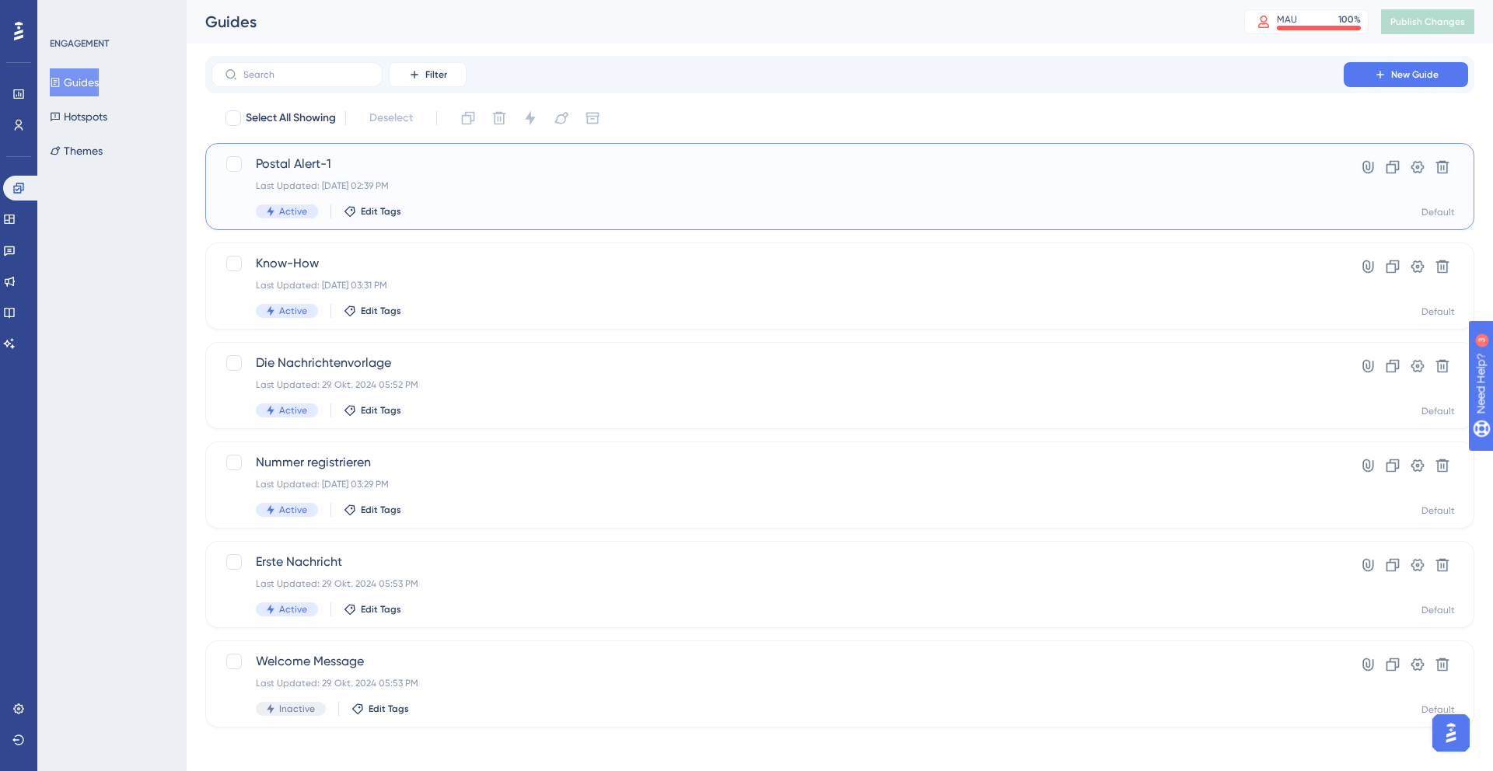
click at [290, 169] on span "Postal Alert-1" at bounding box center [778, 164] width 1044 height 19
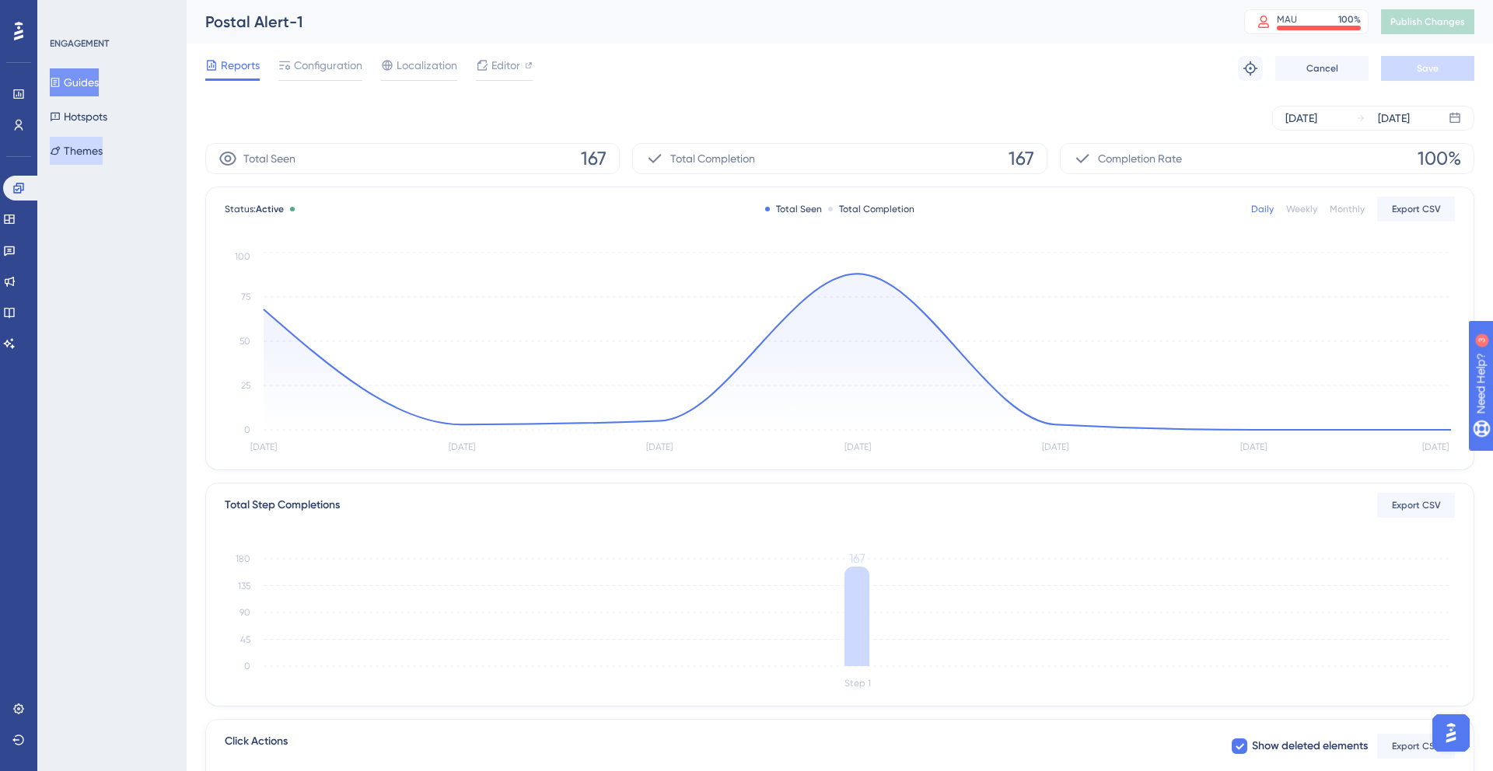
click at [102, 146] on button "Themes" at bounding box center [76, 151] width 53 height 28
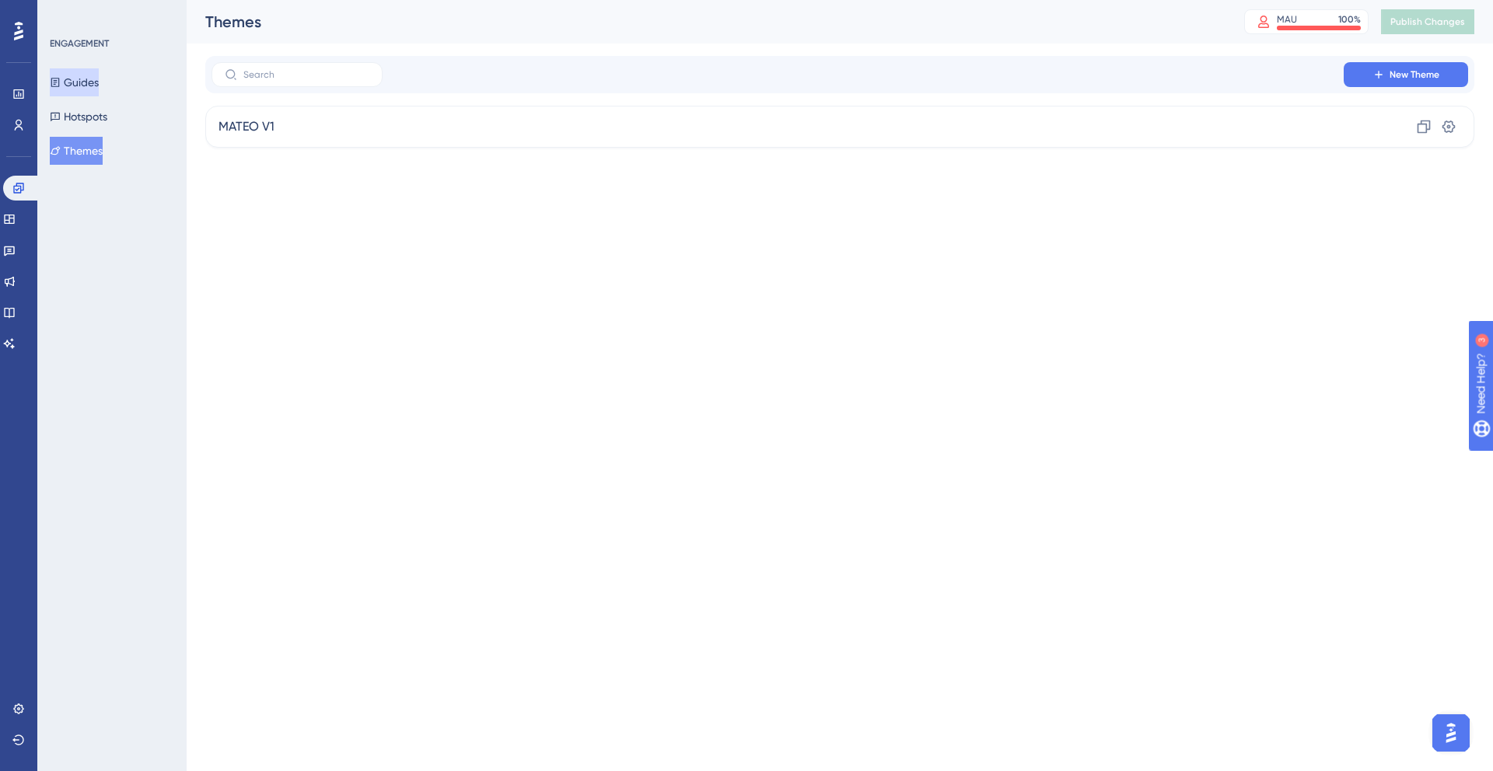
click at [99, 79] on button "Guides" at bounding box center [74, 82] width 49 height 28
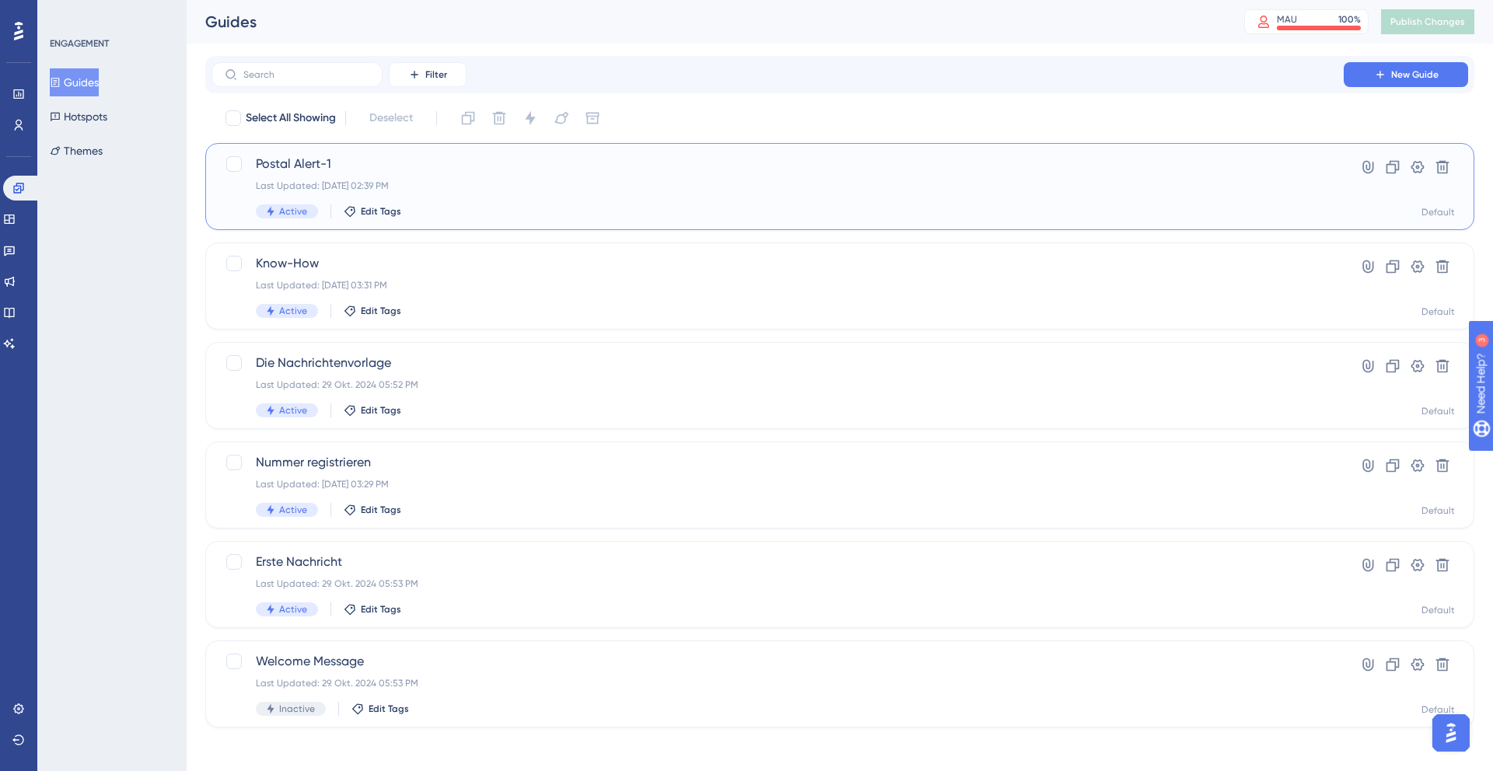
click at [376, 165] on span "Postal Alert-1" at bounding box center [778, 164] width 1044 height 19
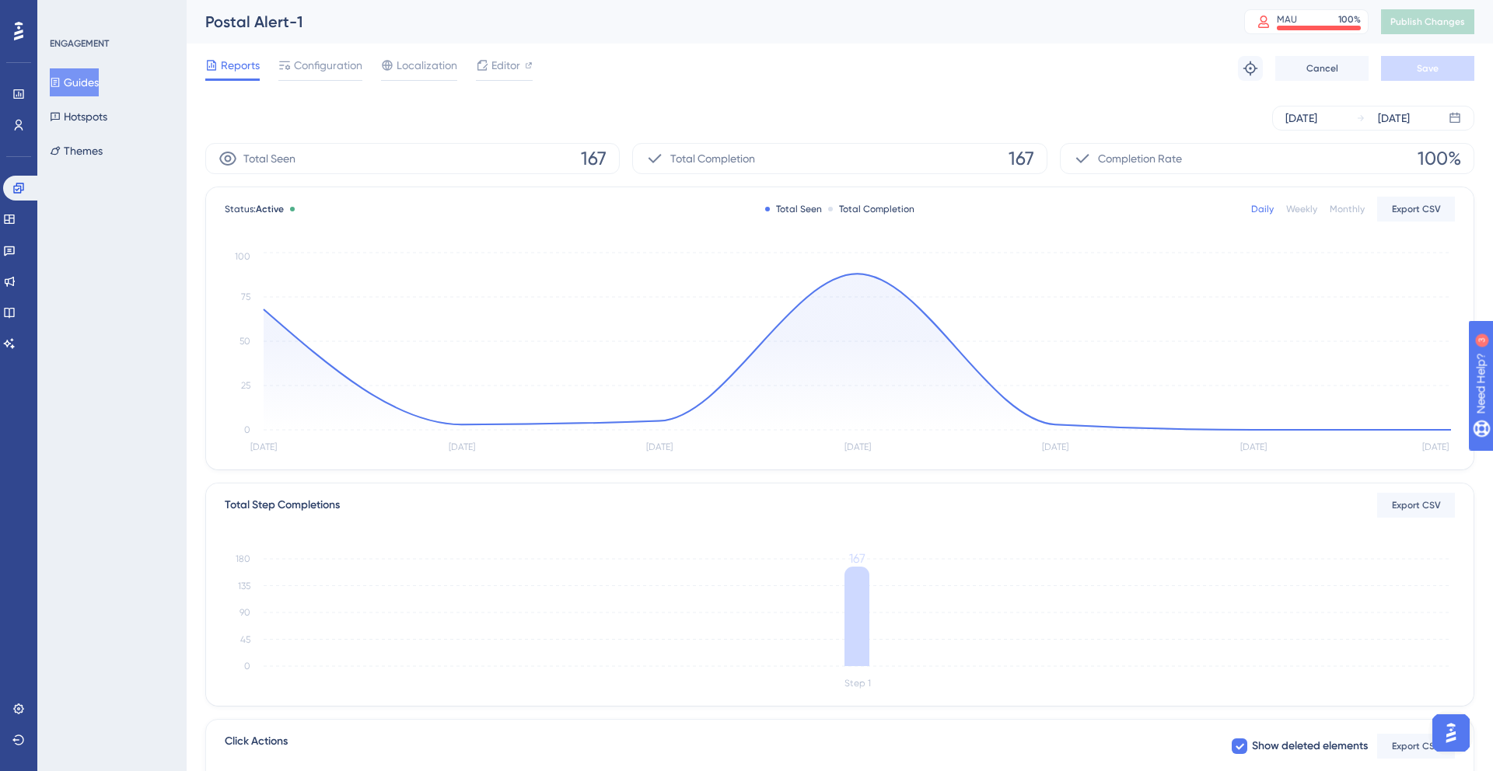
click at [70, 75] on button "Guides" at bounding box center [74, 82] width 49 height 28
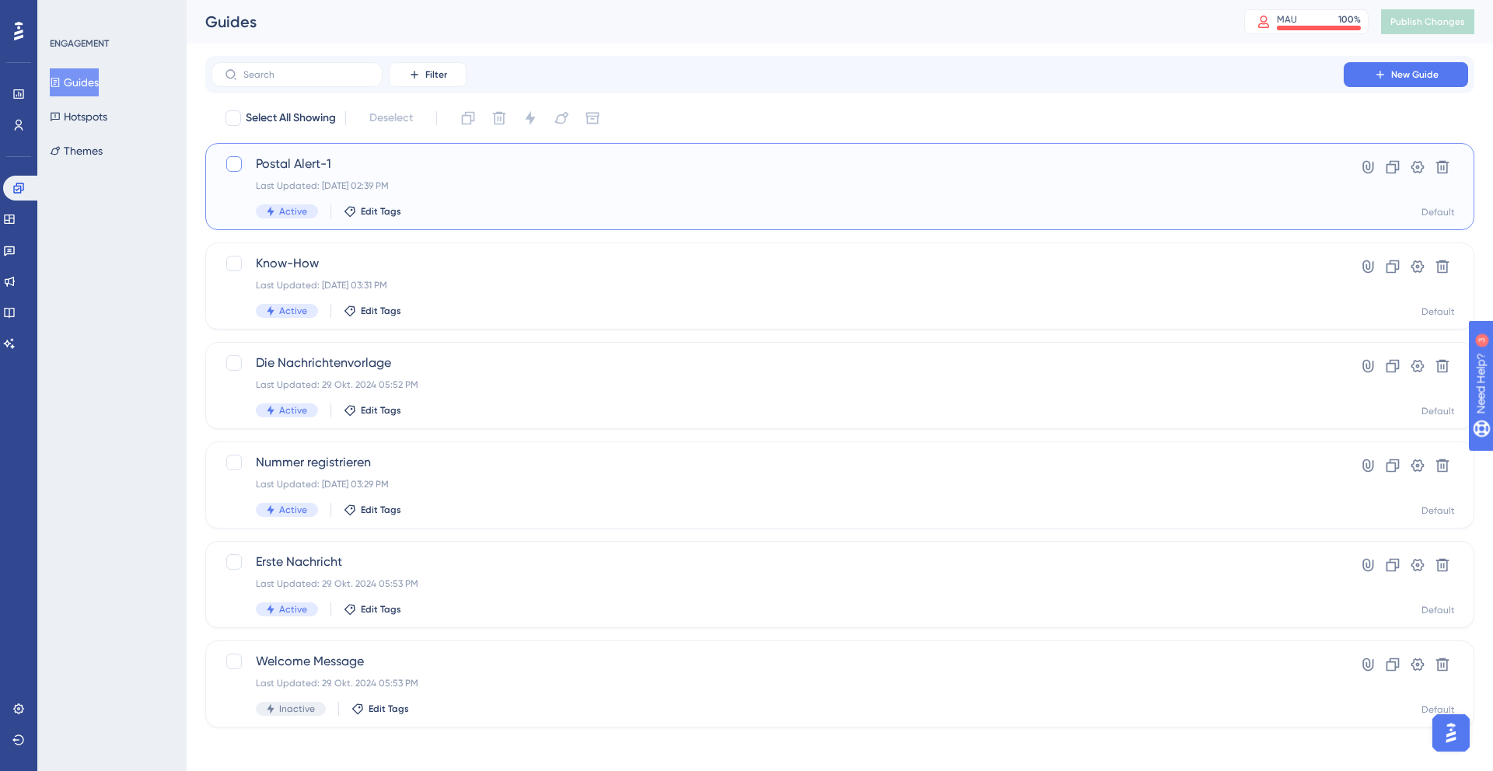
click at [233, 160] on div at bounding box center [234, 164] width 16 height 16
checkbox input "true"
click at [530, 123] on icon at bounding box center [531, 118] width 16 height 16
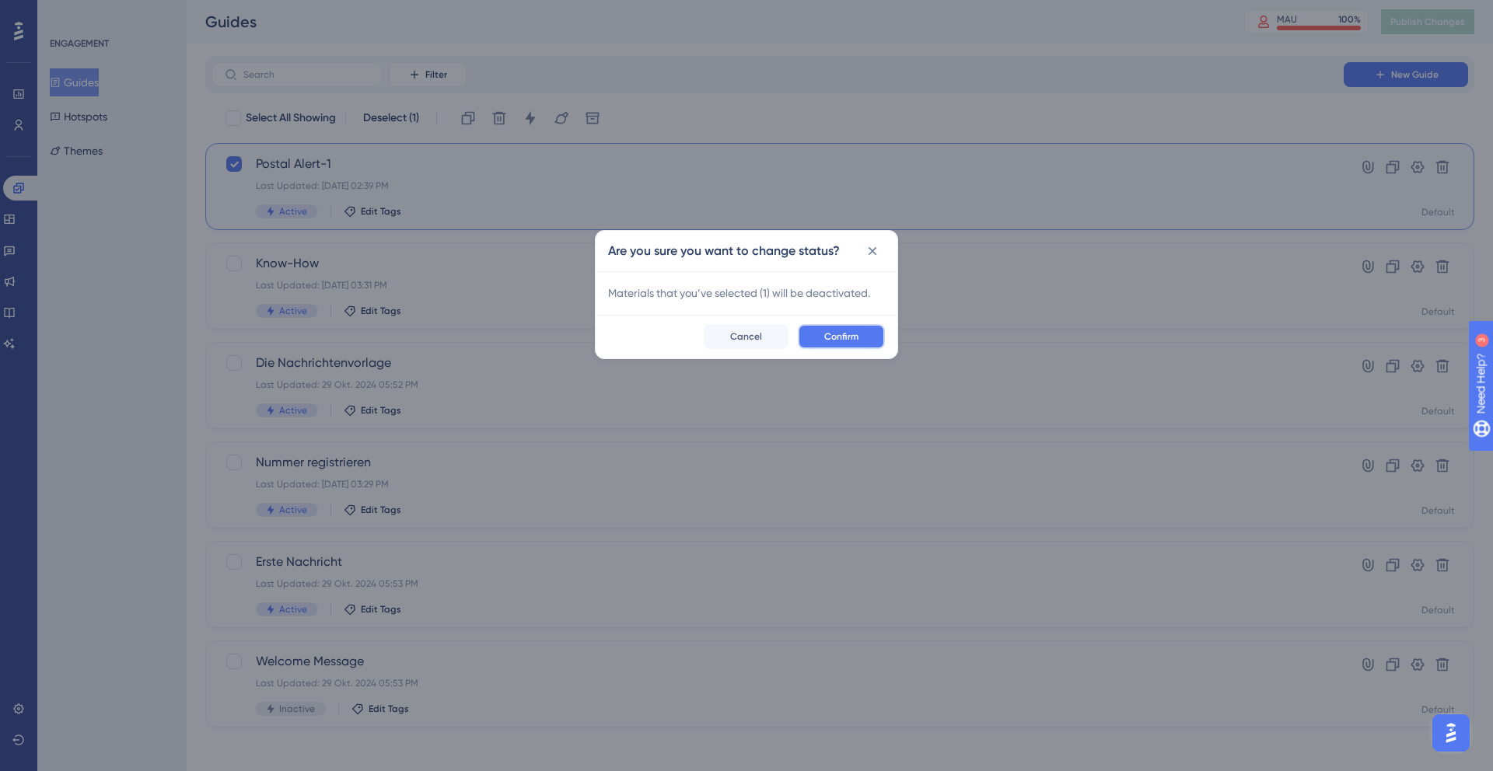
click at [827, 332] on span "Confirm" at bounding box center [841, 336] width 34 height 12
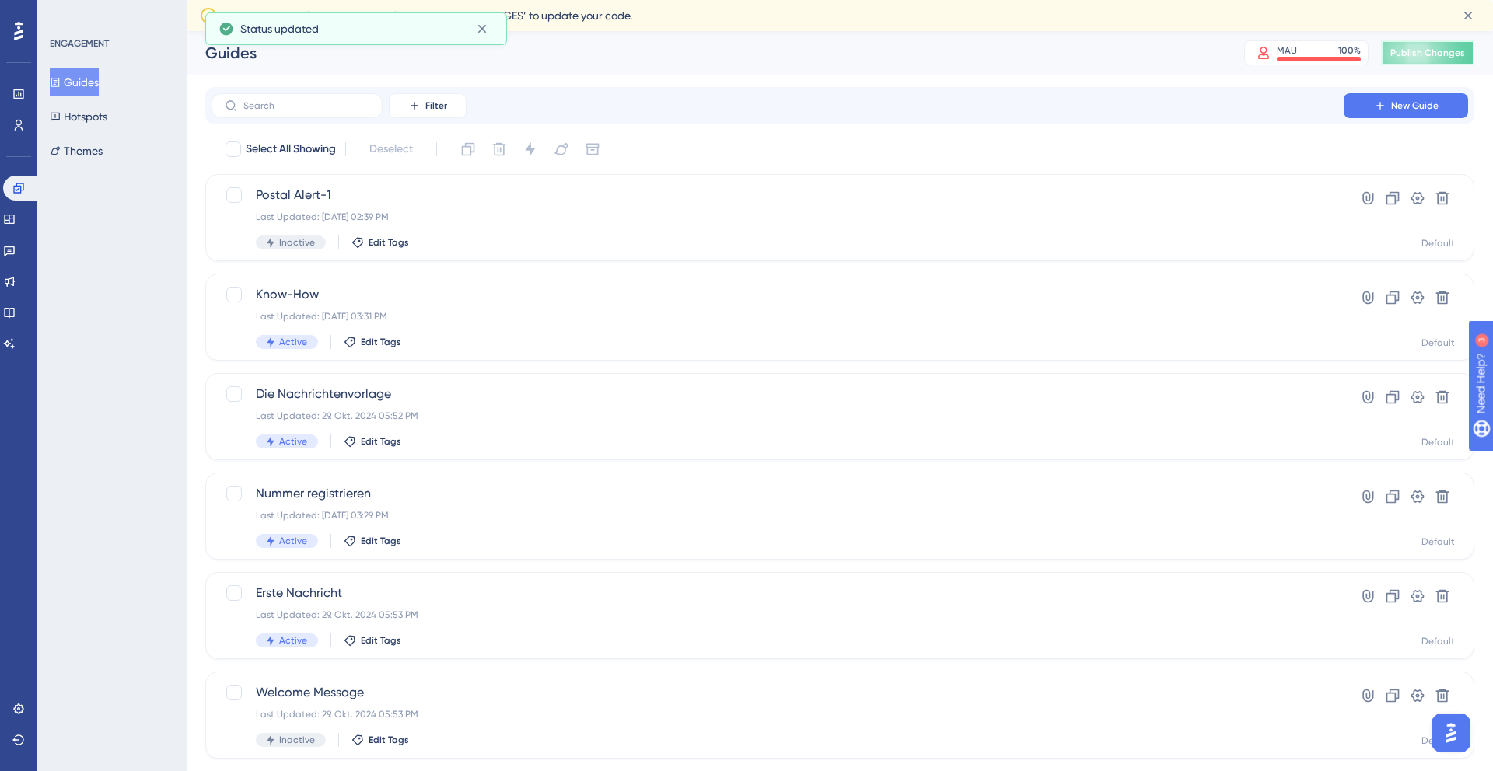
click at [1452, 48] on span "Publish Changes" at bounding box center [1427, 53] width 75 height 12
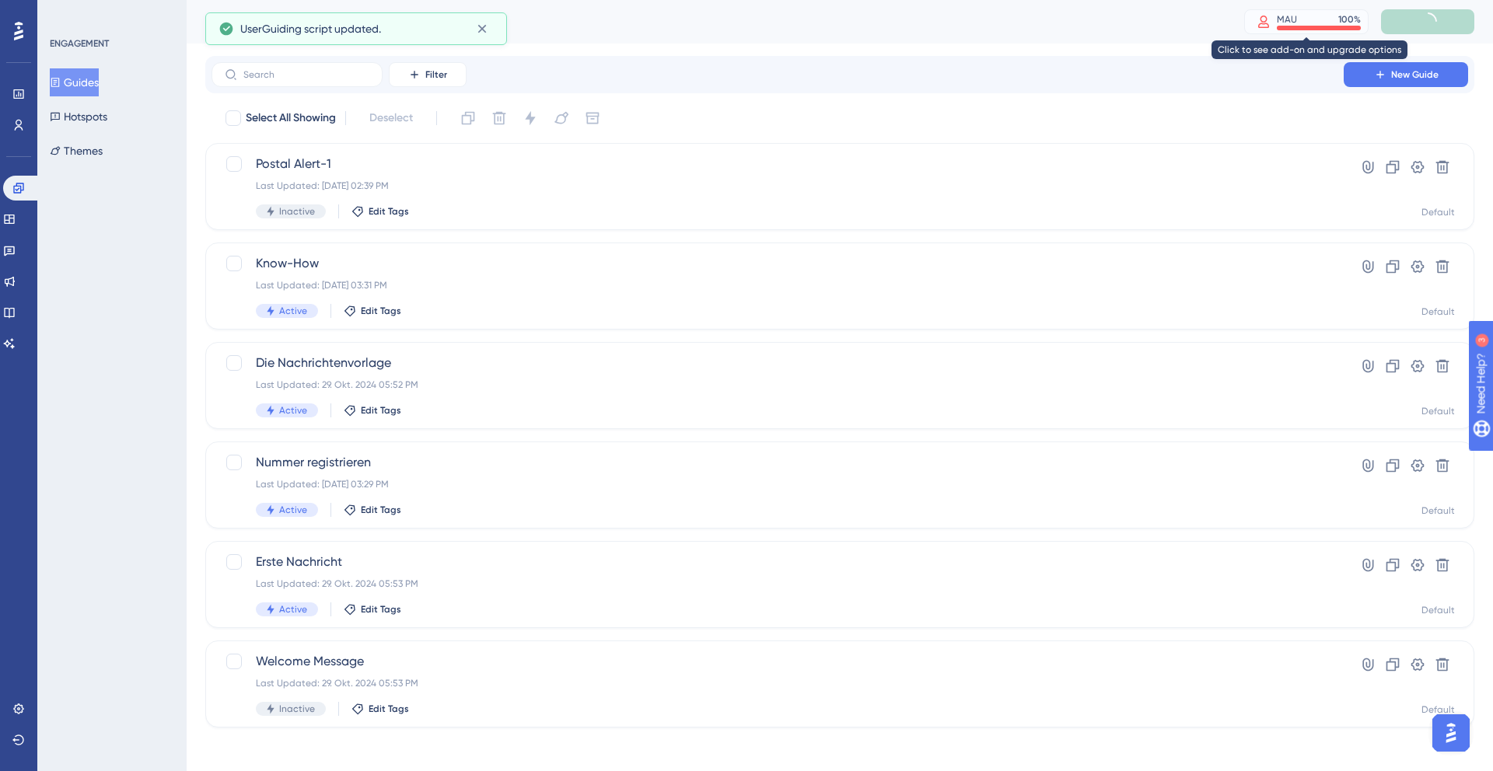
click at [1267, 25] on icon at bounding box center [1263, 22] width 11 height 12
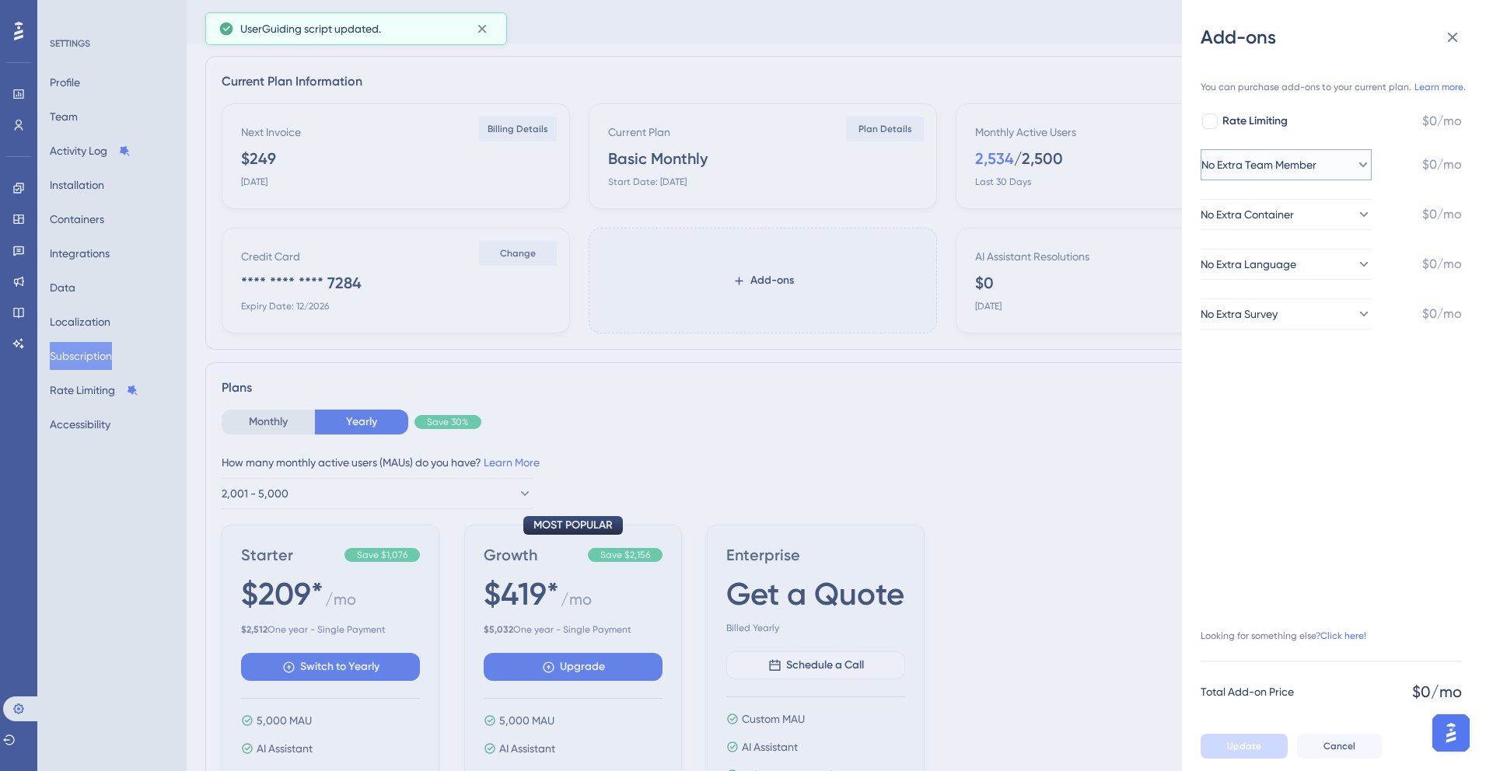
click at [1235, 160] on span "No Extra Team Member" at bounding box center [1258, 165] width 115 height 19
click at [1235, 159] on span "No Extra Team Member" at bounding box center [1271, 165] width 115 height 19
click at [1233, 215] on span "No Extra Container" at bounding box center [1247, 214] width 93 height 19
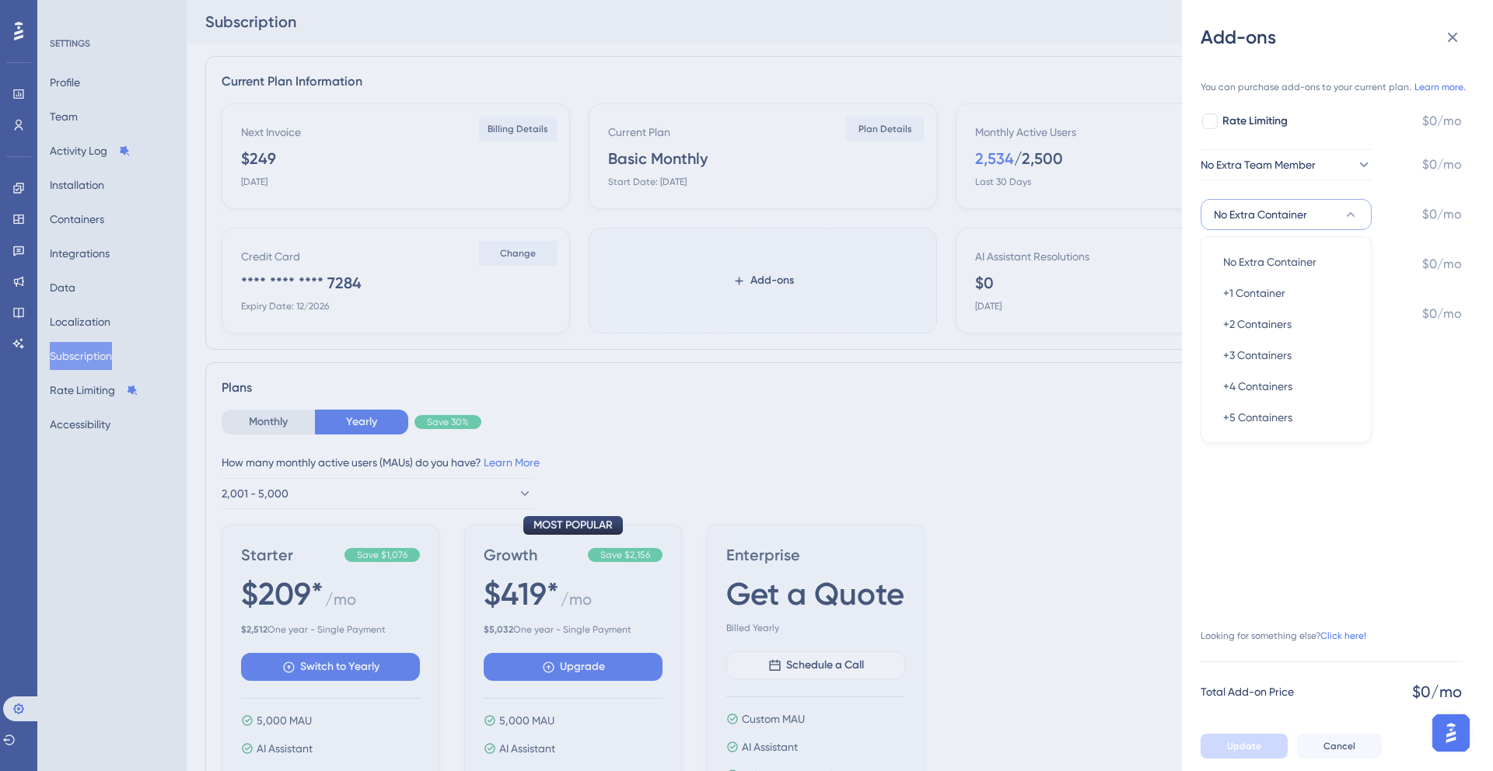
click at [1233, 212] on span "No Extra Container" at bounding box center [1260, 214] width 93 height 19
click at [1237, 247] on div "You can purchase add-ons to your current plan. Learn more. Rate Limiting $0/mo …" at bounding box center [1331, 198] width 261 height 261
click at [1237, 265] on span "No Extra Language" at bounding box center [1249, 264] width 96 height 19
click at [1224, 255] on span "No Extra Language" at bounding box center [1262, 264] width 96 height 19
click at [1226, 494] on div "You can purchase add-ons to your current plan. Learn more. Rate Limiting $0/mo …" at bounding box center [1331, 394] width 261 height 653
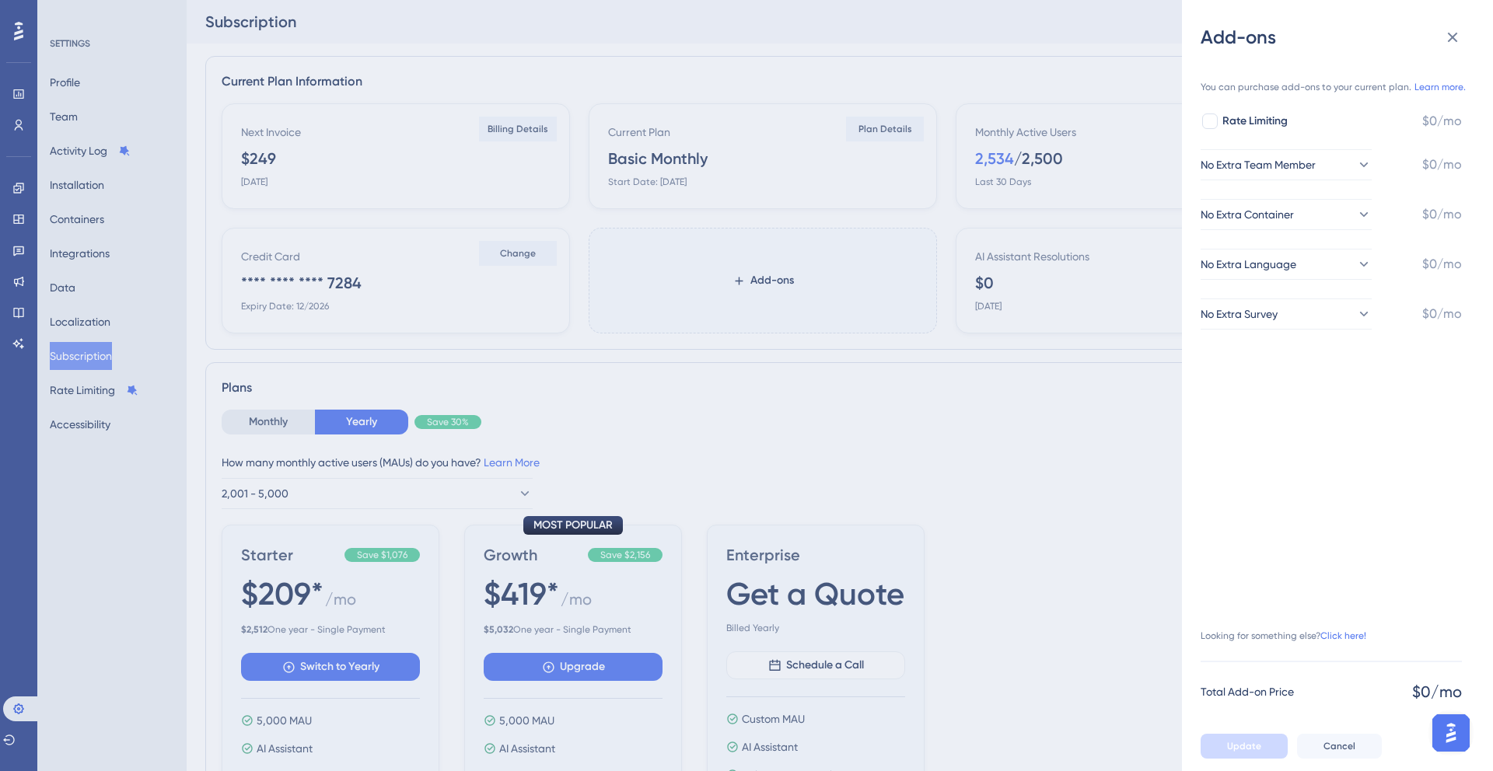
click at [1002, 467] on div "Add-ons You can purchase add-ons to your current plan. Learn more. Rate Limitin…" at bounding box center [746, 385] width 1493 height 771
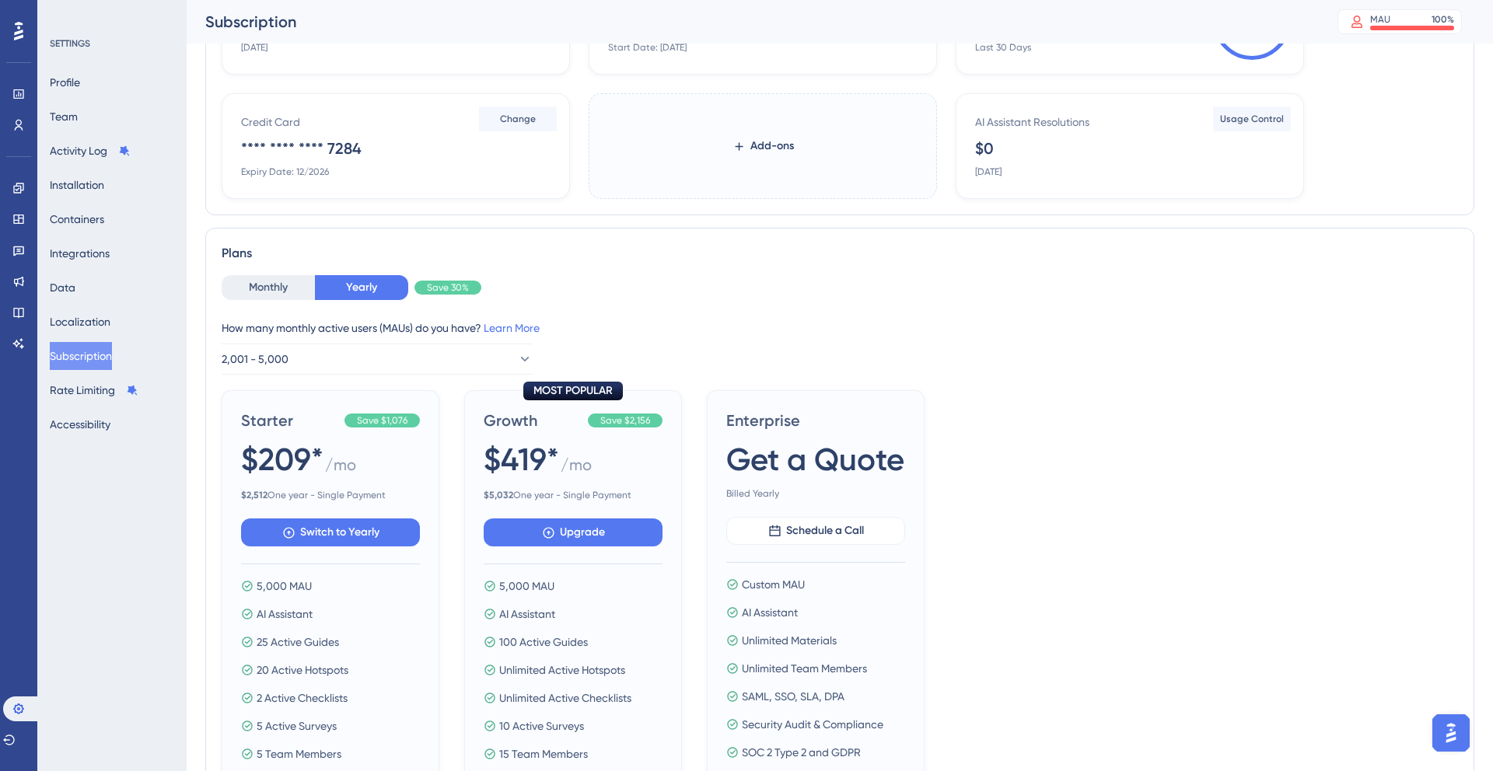
scroll to position [162, 0]
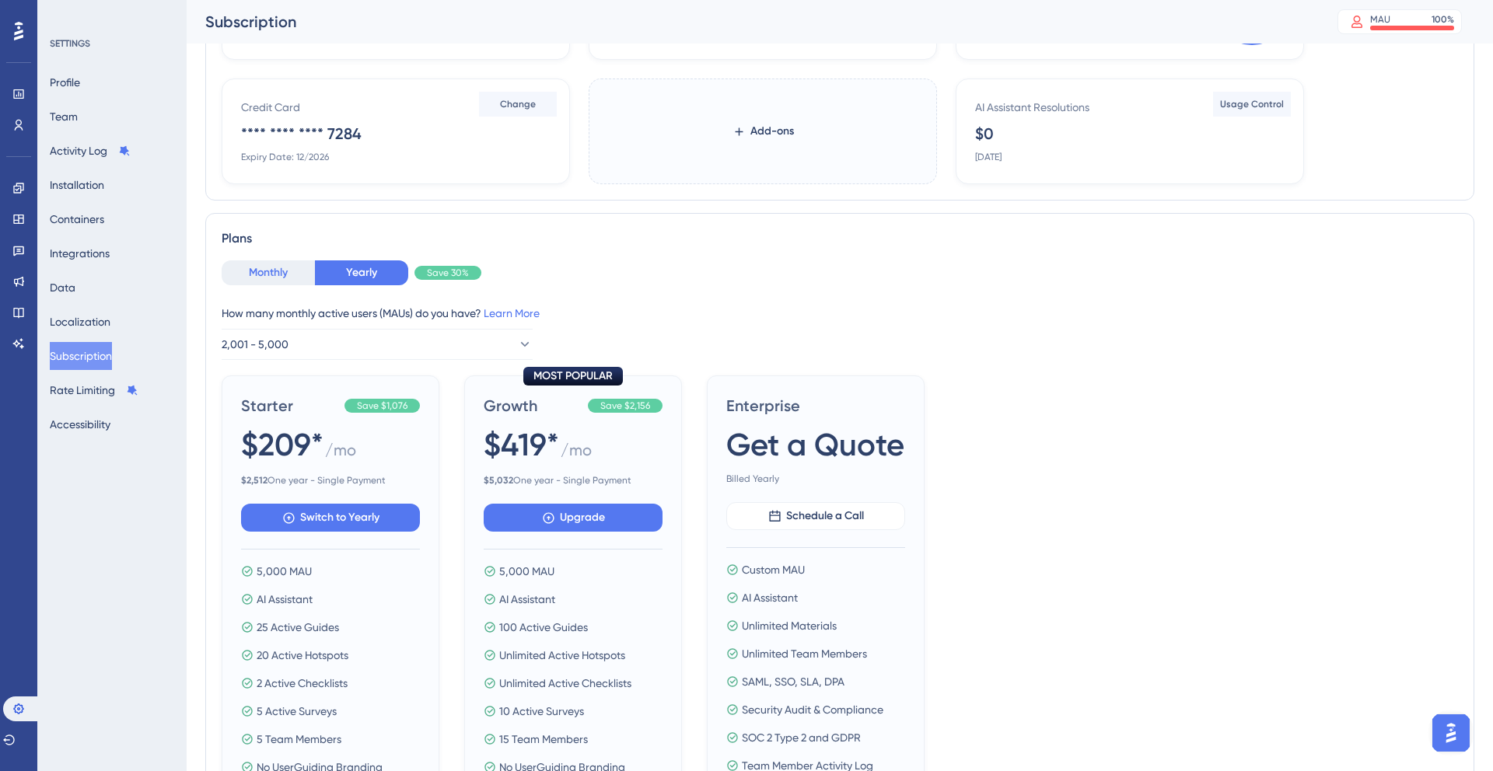
click at [287, 264] on button "Monthly" at bounding box center [268, 272] width 93 height 25
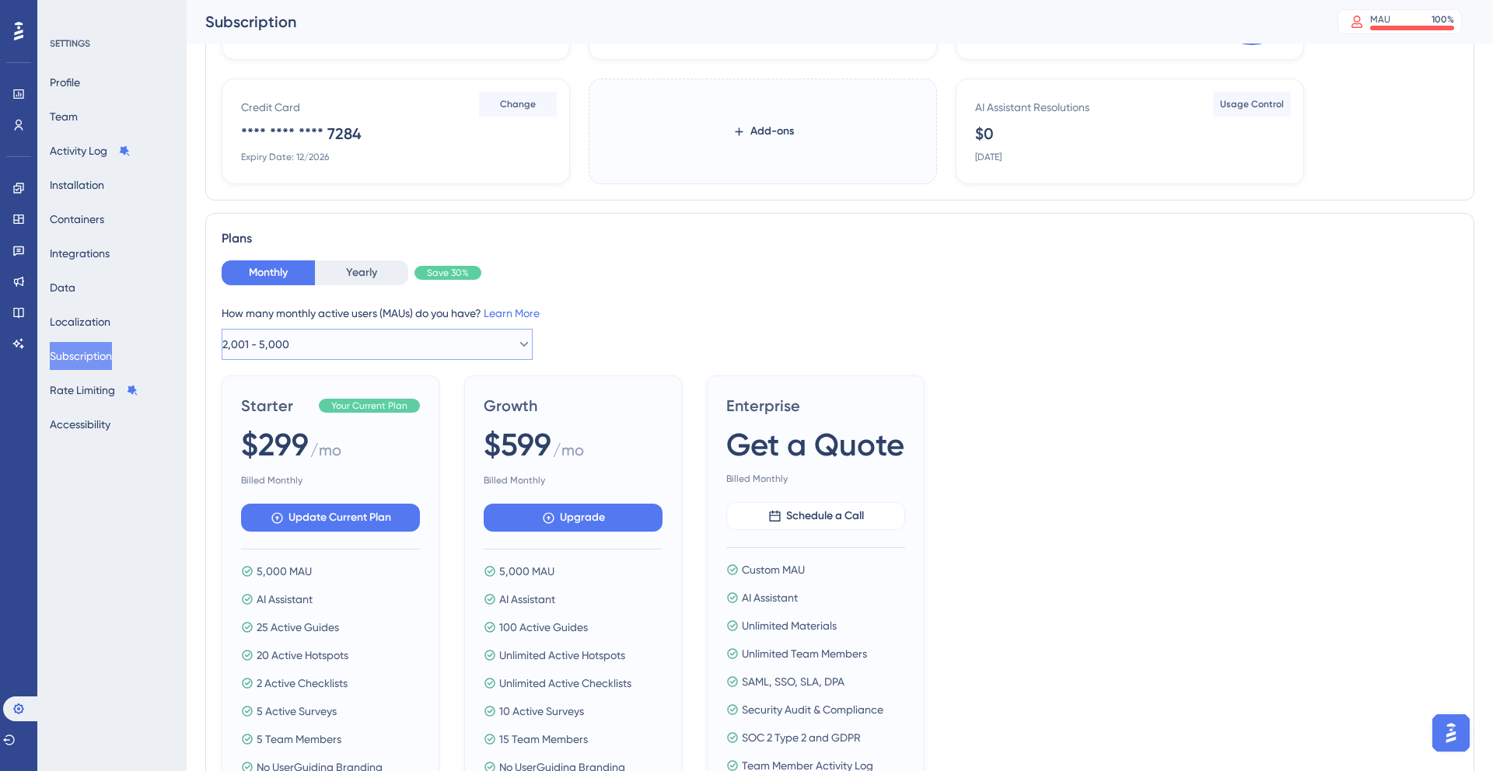
click at [309, 344] on button "2,001 - 5,000" at bounding box center [377, 344] width 311 height 31
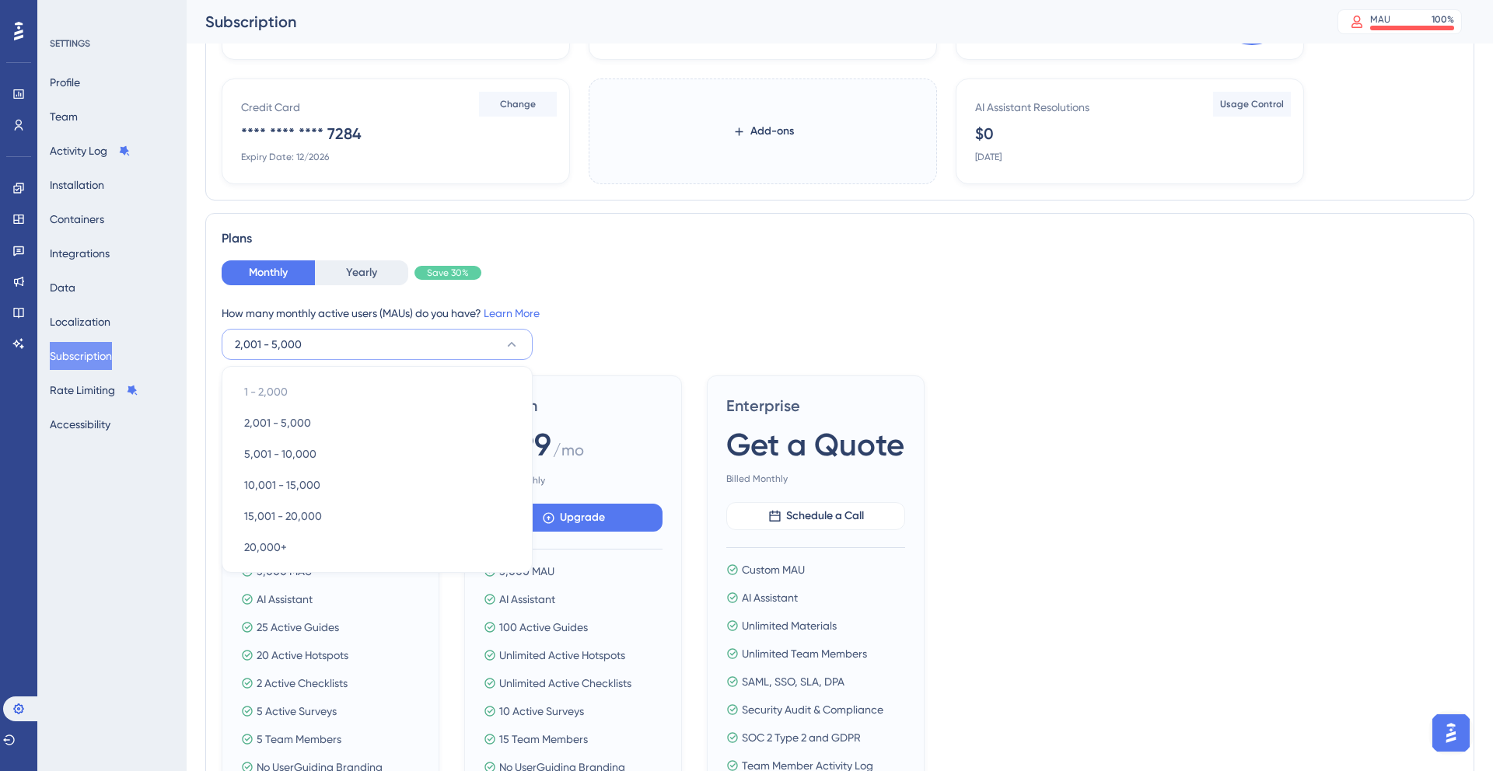
scroll to position [246, 0]
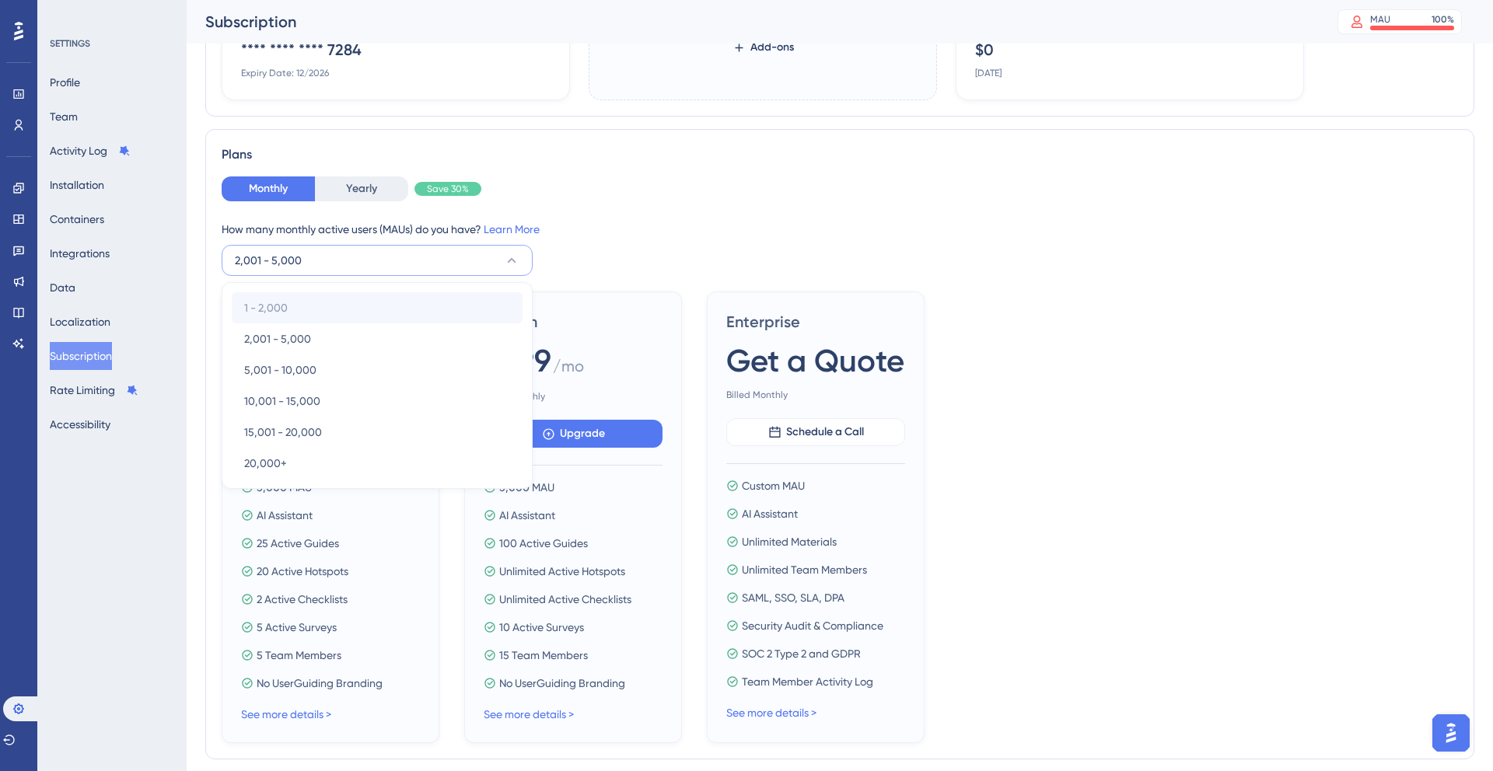
click at [312, 302] on div "1 - 2,000 1 - 2,000" at bounding box center [377, 307] width 266 height 31
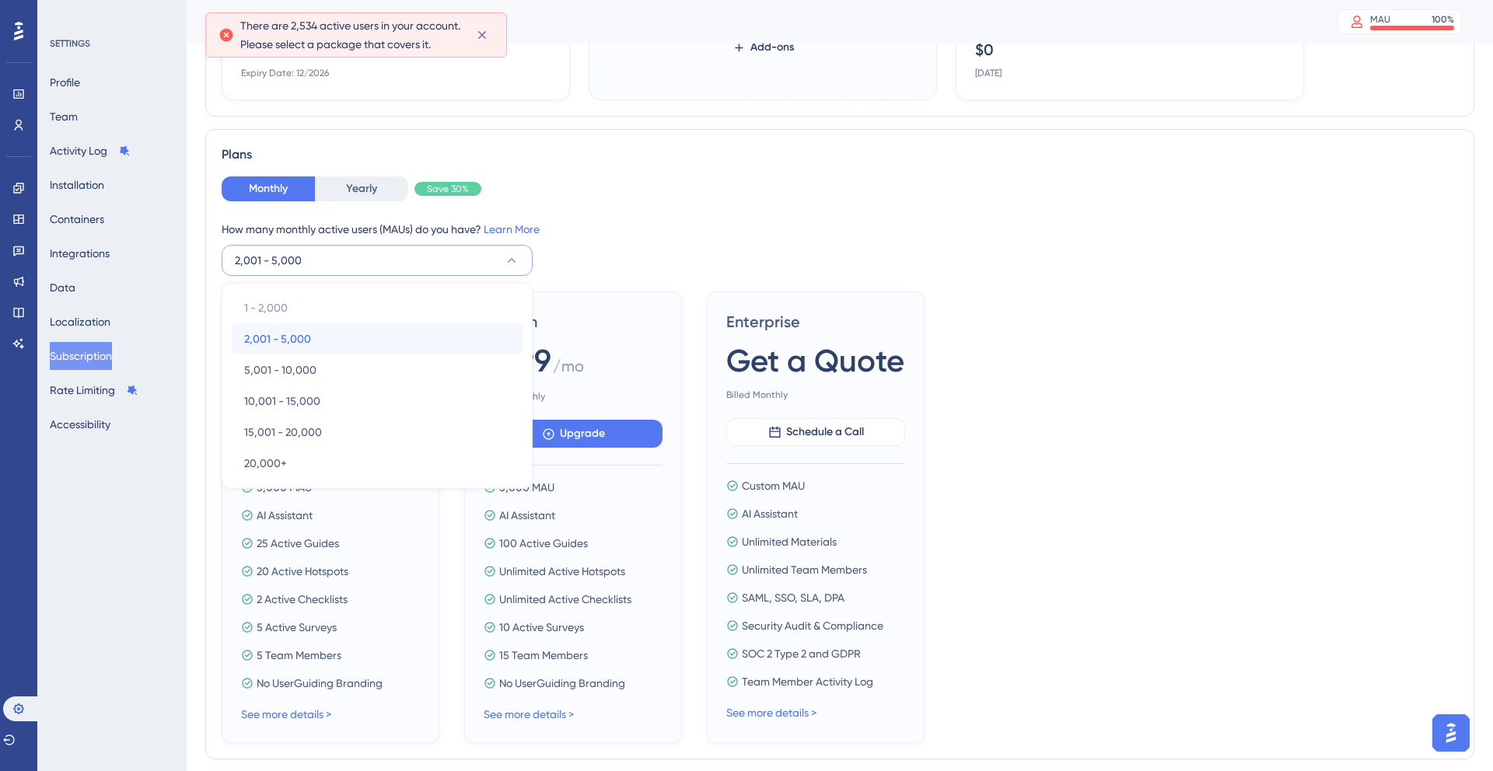
click at [311, 335] on div "2,001 - 5,000 2,001 - 5,000" at bounding box center [377, 338] width 266 height 31
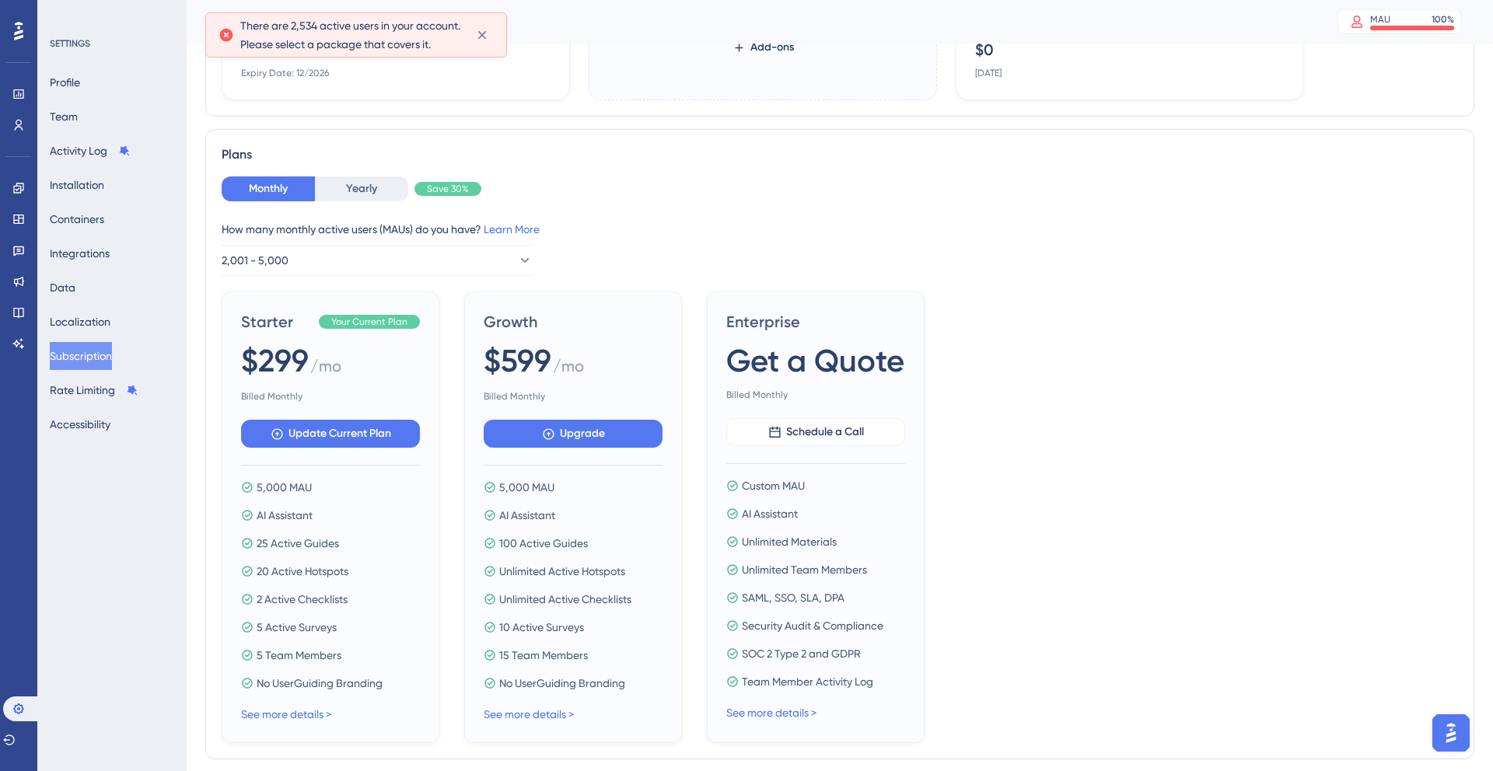
click at [635, 252] on div "How many monthly active users ([PERSON_NAME]) do you have? Learn More 2,001 - 5…" at bounding box center [840, 248] width 1236 height 56
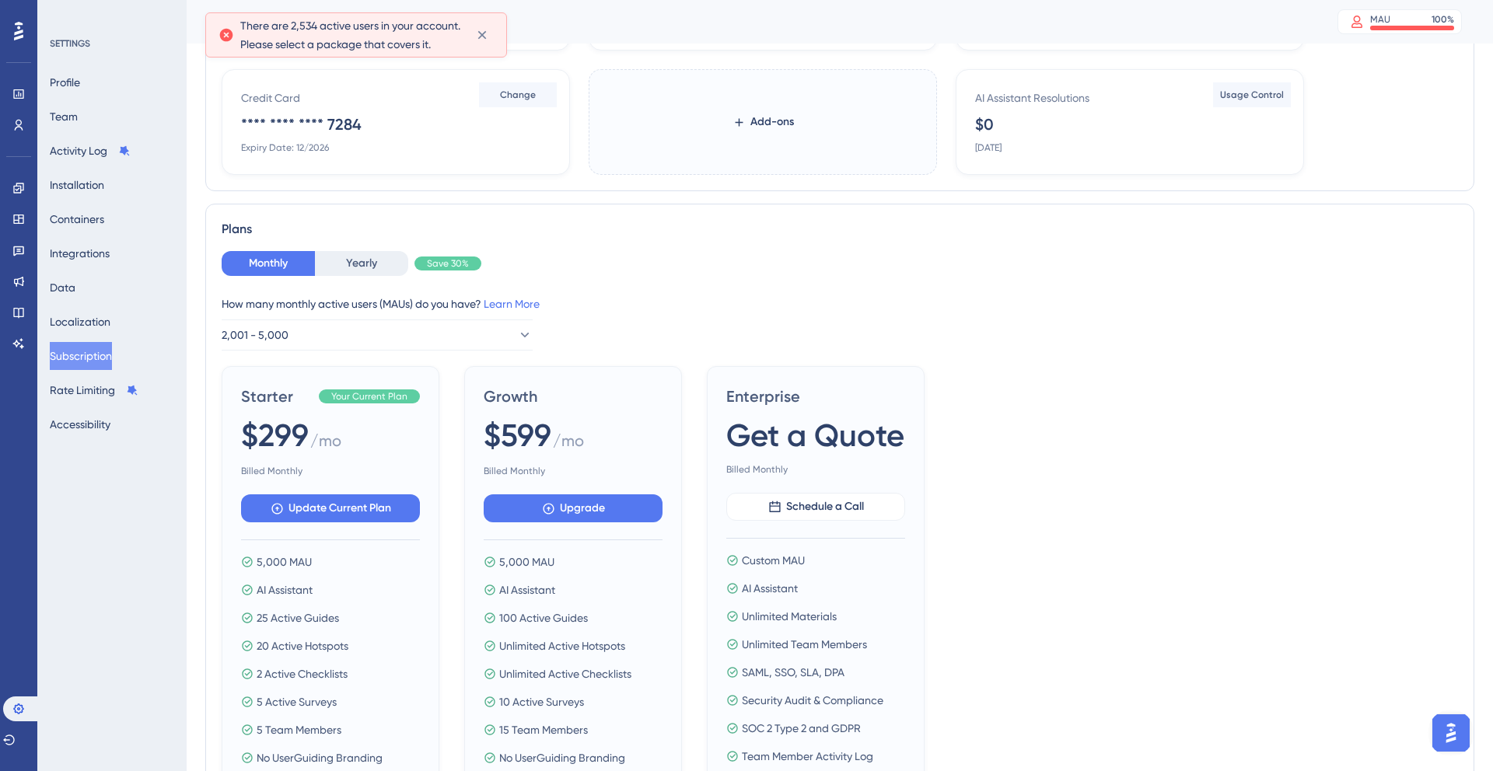
scroll to position [0, 0]
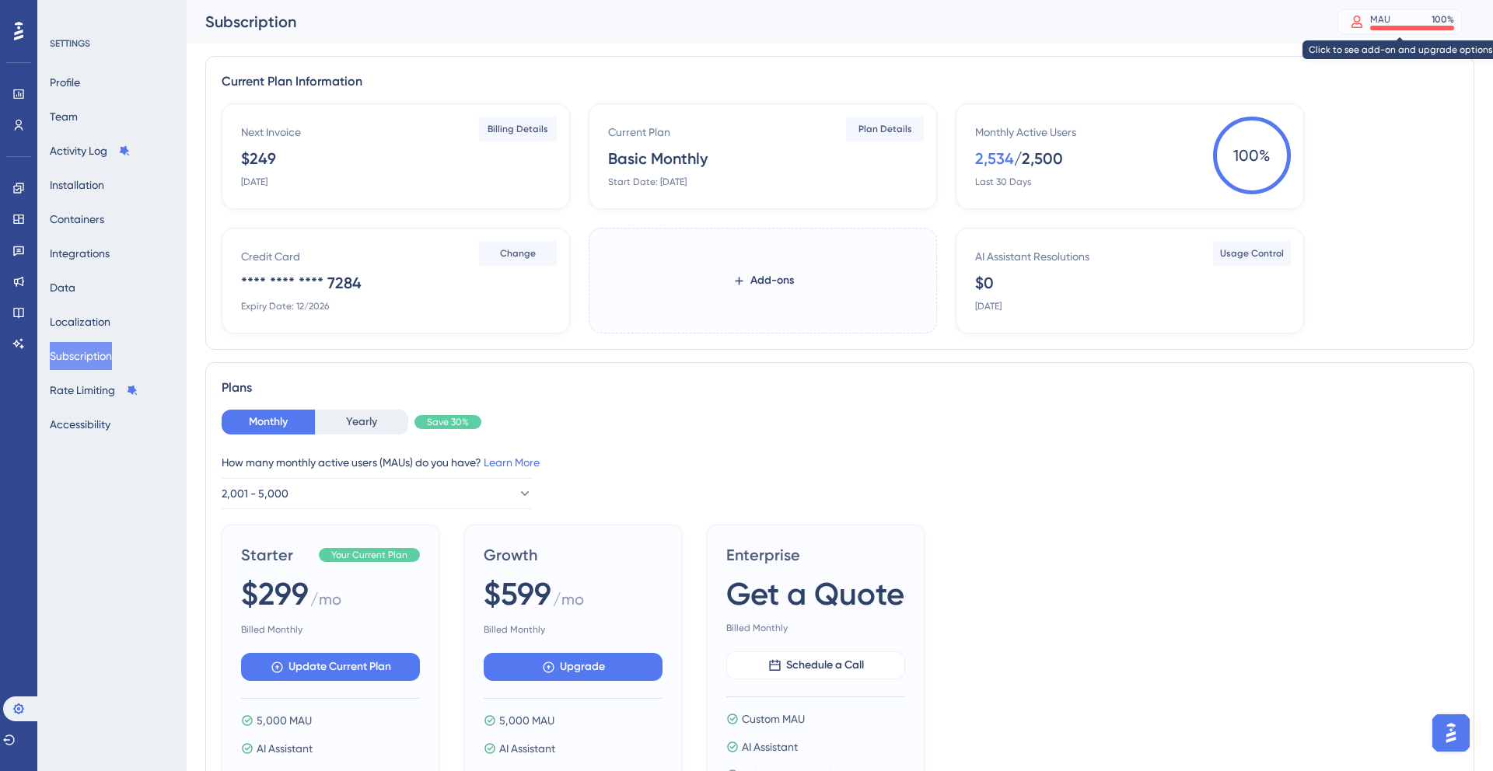
click at [1379, 18] on div "MAU" at bounding box center [1380, 19] width 20 height 12
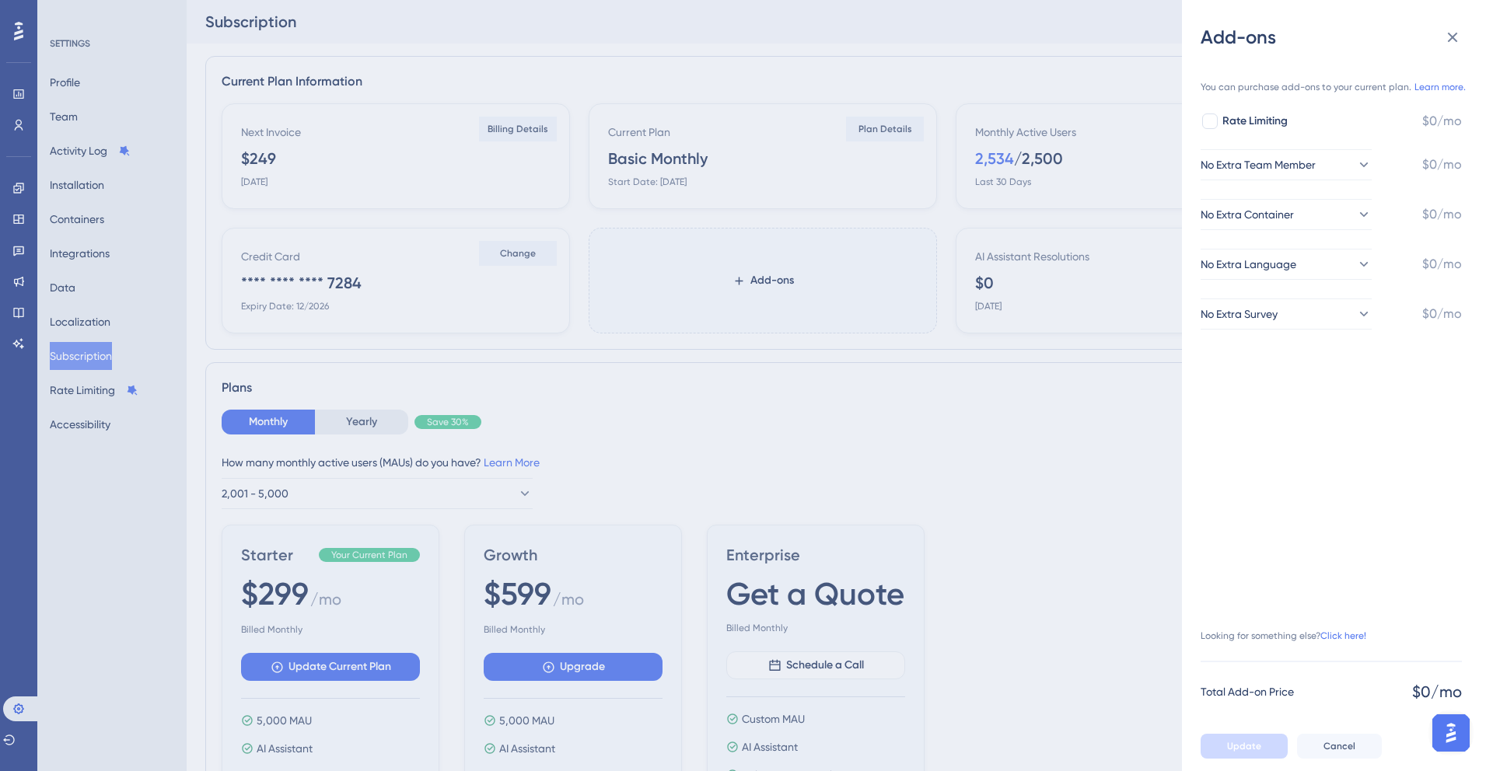
click at [1130, 40] on div "Add-ons You can purchase add-ons to your current plan. Learn more. Rate Limitin…" at bounding box center [746, 385] width 1493 height 771
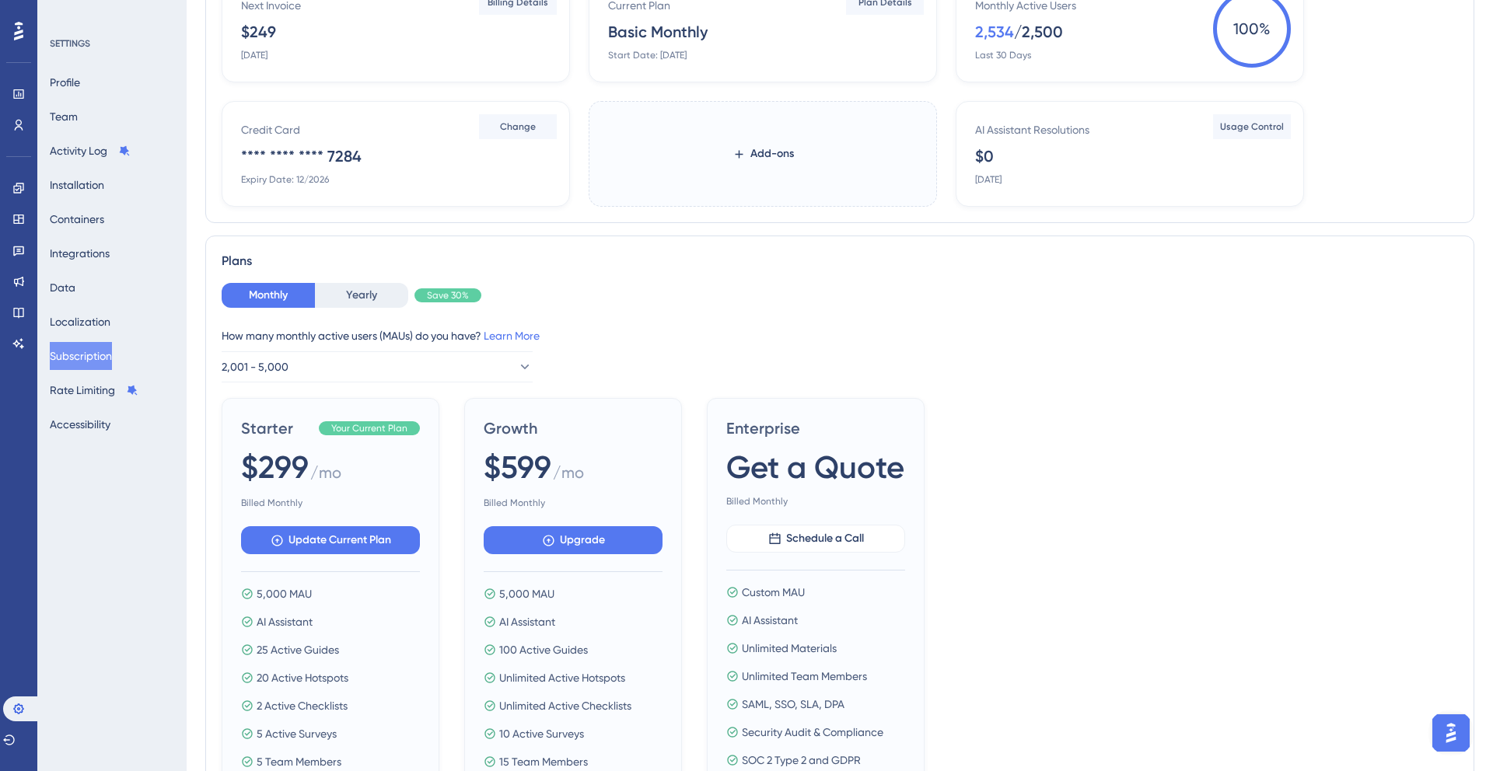
scroll to position [176, 0]
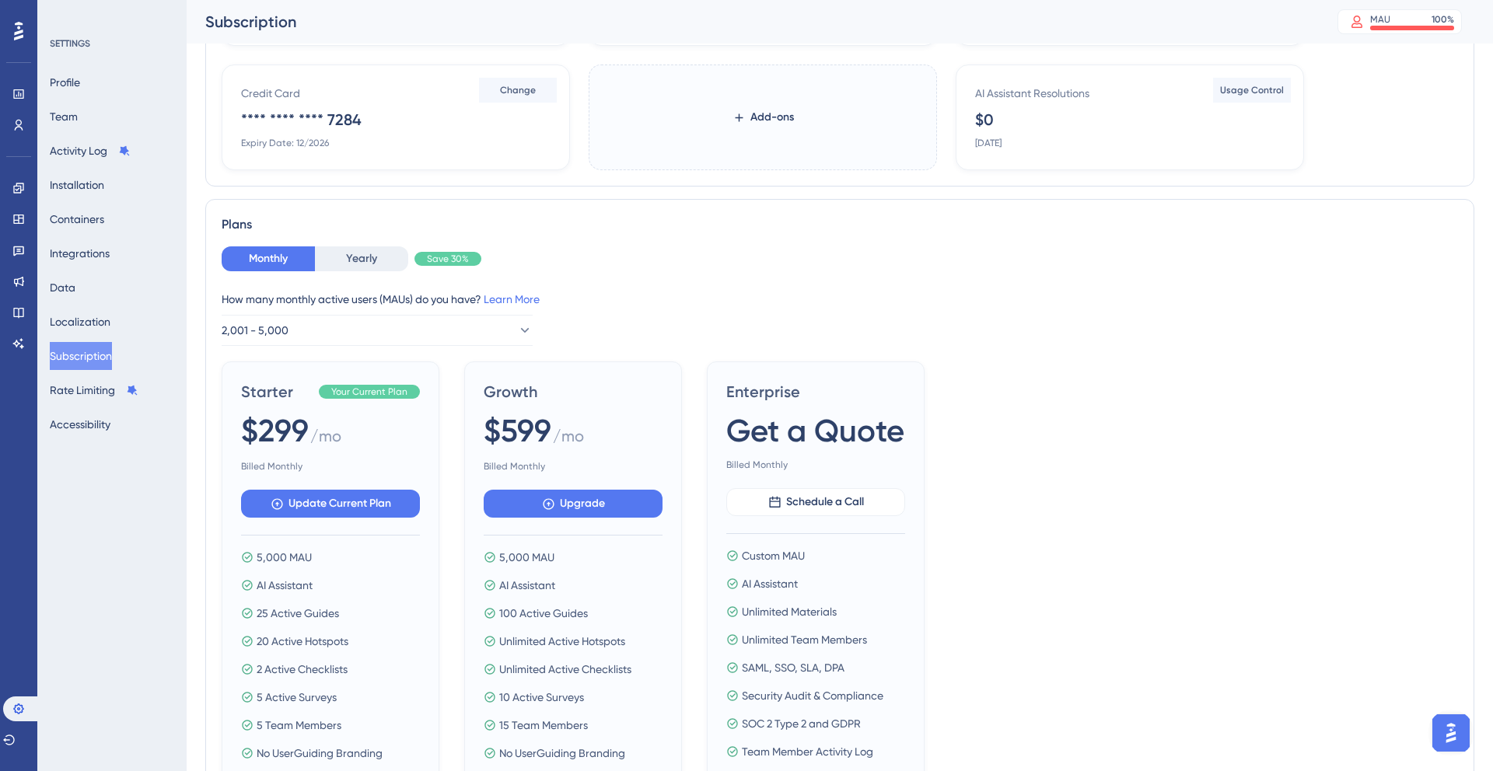
click at [276, 562] on span "5,000 MAU" at bounding box center [284, 557] width 55 height 19
click at [293, 561] on span "5,000 MAU" at bounding box center [284, 557] width 55 height 19
copy span "MAU"
